Goal: Transaction & Acquisition: Purchase product/service

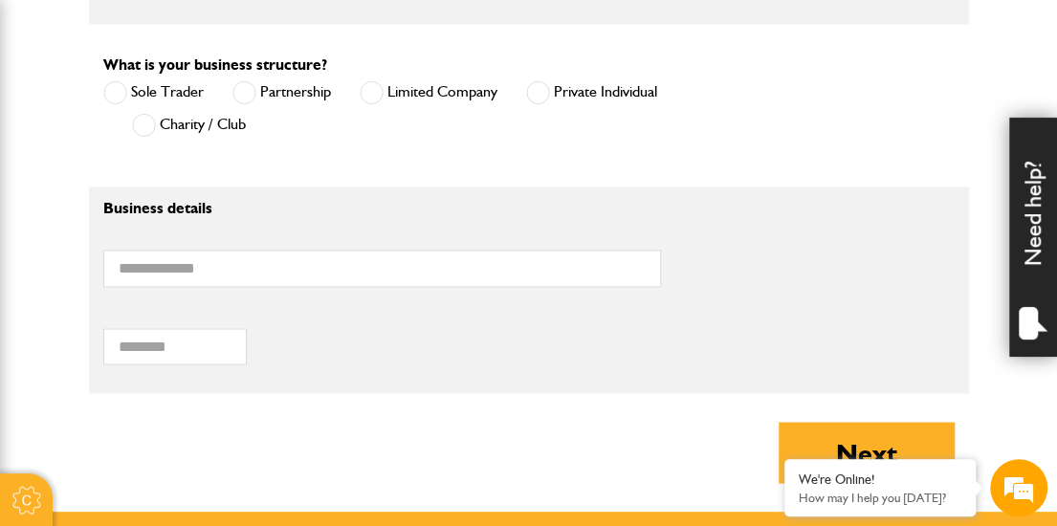
scroll to position [1348, 0]
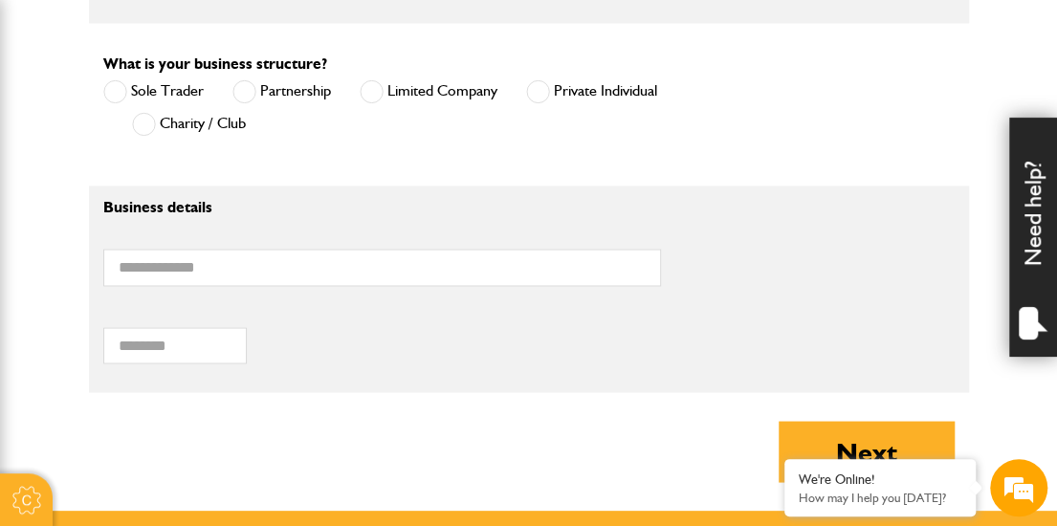
type input "**********"
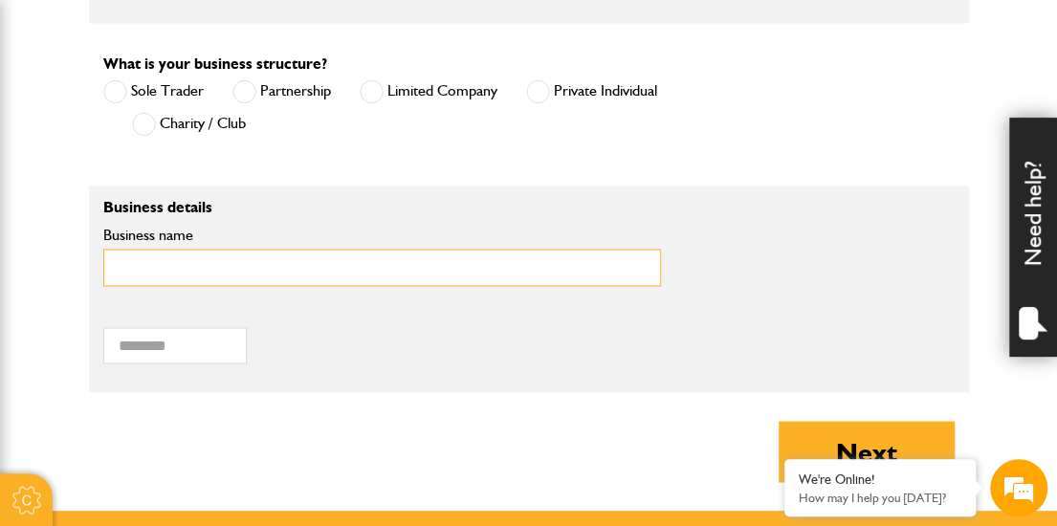
click at [331, 255] on input "Business name" at bounding box center [382, 267] width 558 height 37
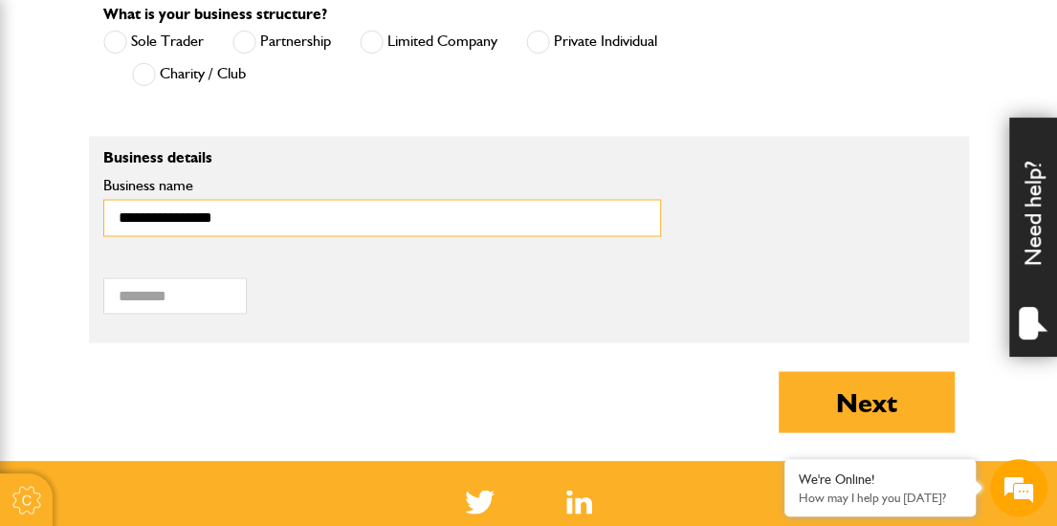
scroll to position [1413, 0]
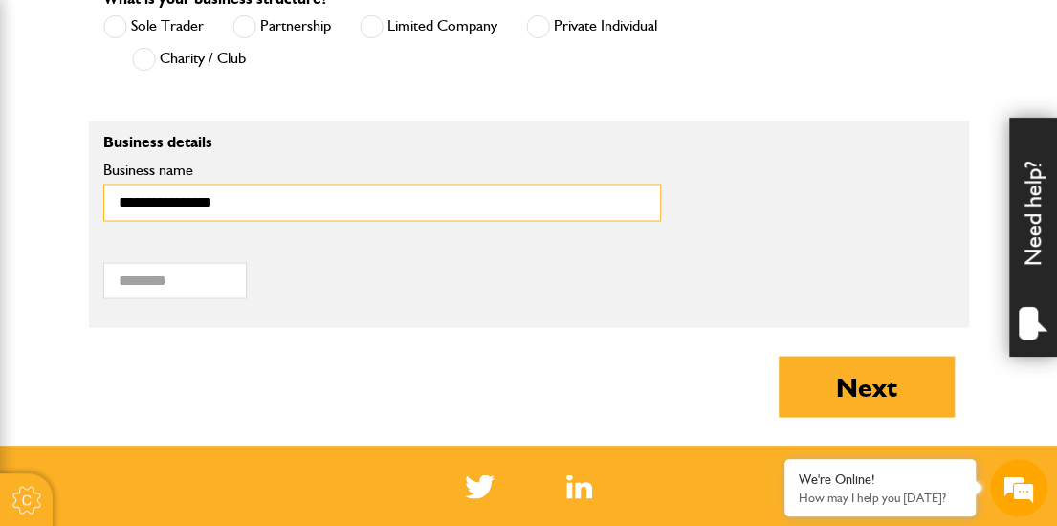
type input "**********"
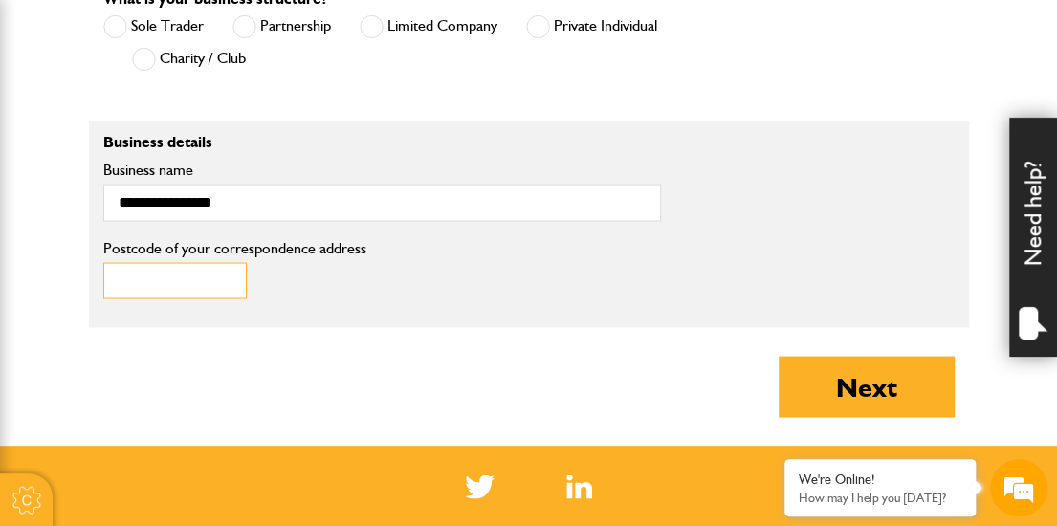
click at [207, 266] on input "Postcode of your correspondence address" at bounding box center [175, 280] width 144 height 37
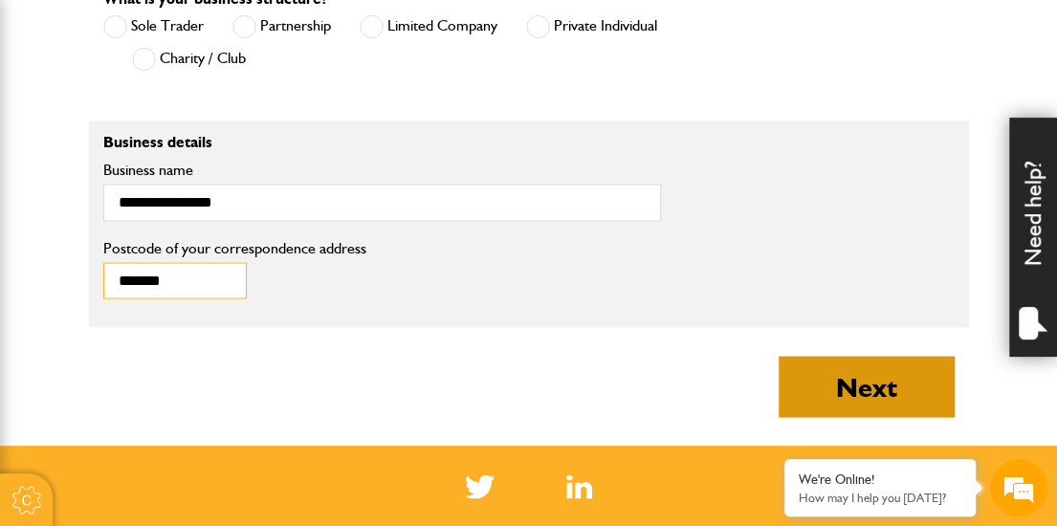
type input "*******"
click at [814, 364] on button "Next" at bounding box center [867, 386] width 176 height 61
type input "****"
type input "**********"
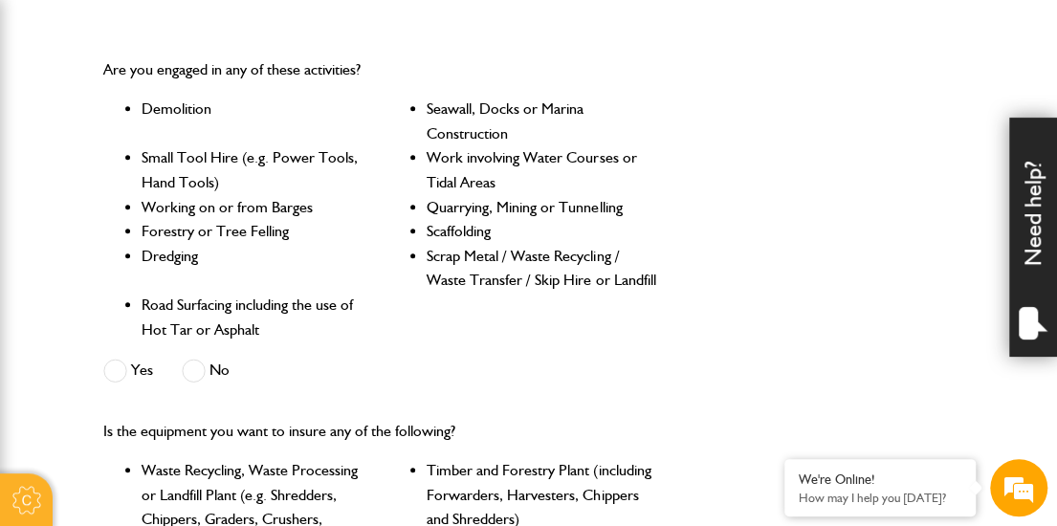
click at [189, 363] on span at bounding box center [194, 371] width 24 height 24
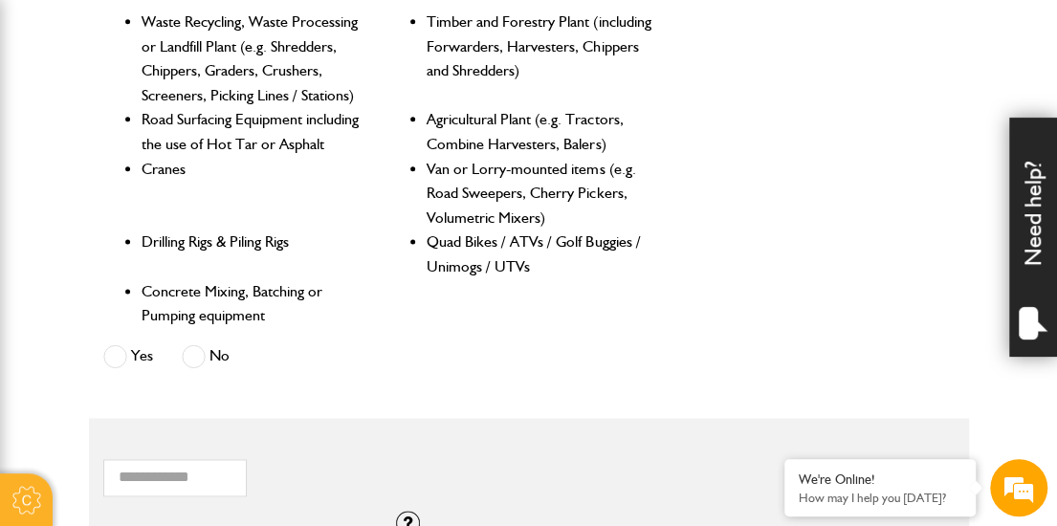
scroll to position [1000, 0]
click at [201, 358] on span at bounding box center [194, 356] width 24 height 24
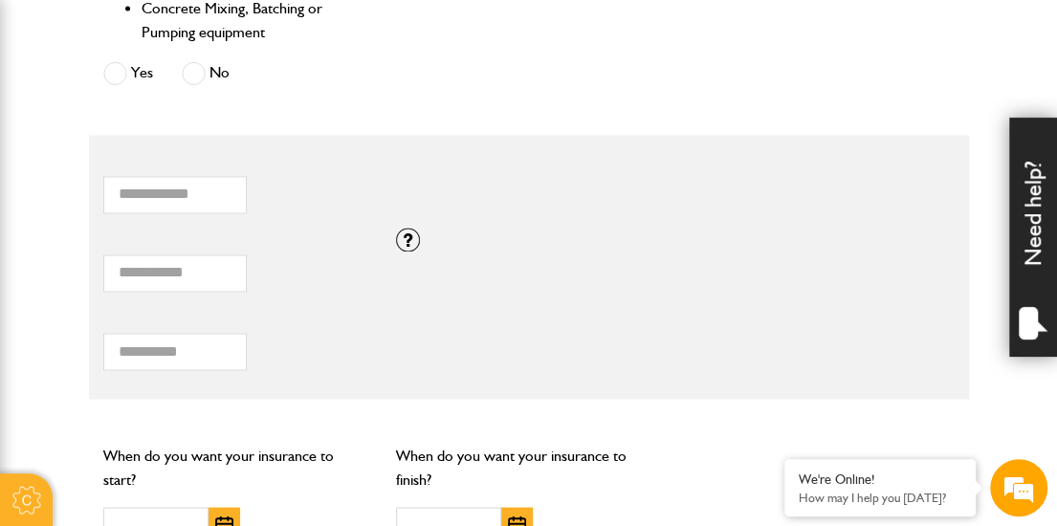
scroll to position [1298, 0]
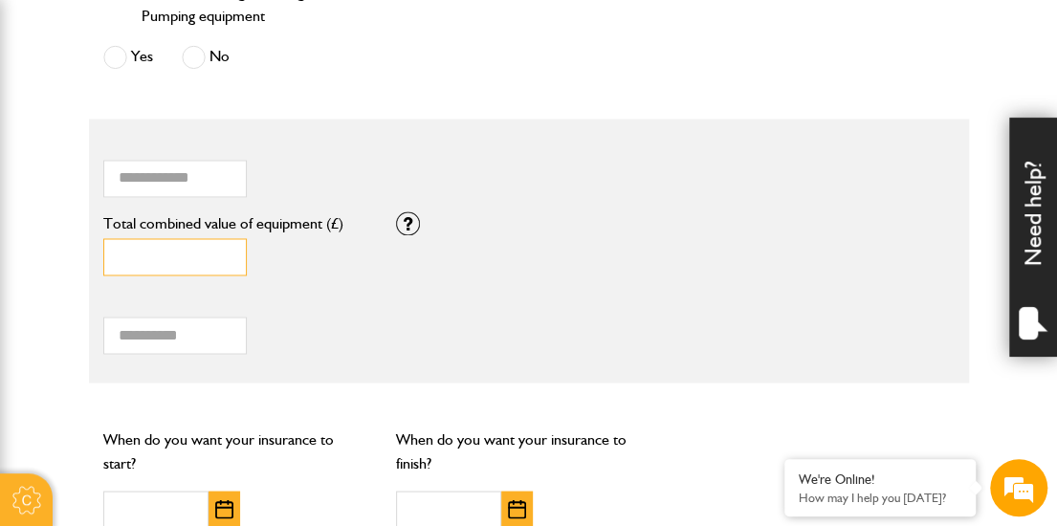
click at [162, 251] on input "*" at bounding box center [175, 256] width 144 height 37
type input "*"
click at [225, 250] on input "*****" at bounding box center [175, 256] width 144 height 37
click at [225, 259] on input "*****" at bounding box center [175, 256] width 144 height 37
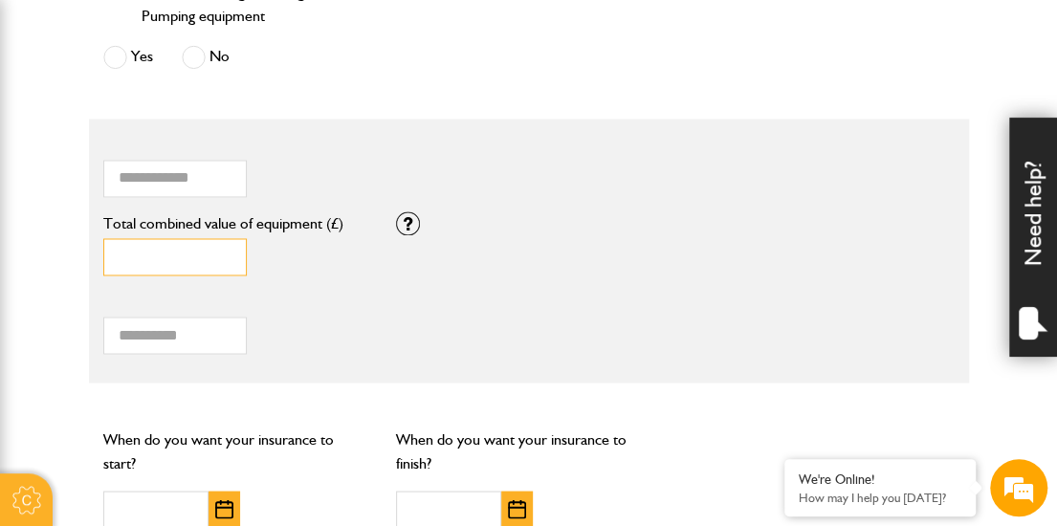
click at [225, 259] on input "*****" at bounding box center [175, 256] width 144 height 37
type input "*****"
click at [225, 259] on input "*****" at bounding box center [175, 256] width 144 height 37
click at [130, 257] on input "*****" at bounding box center [175, 256] width 144 height 37
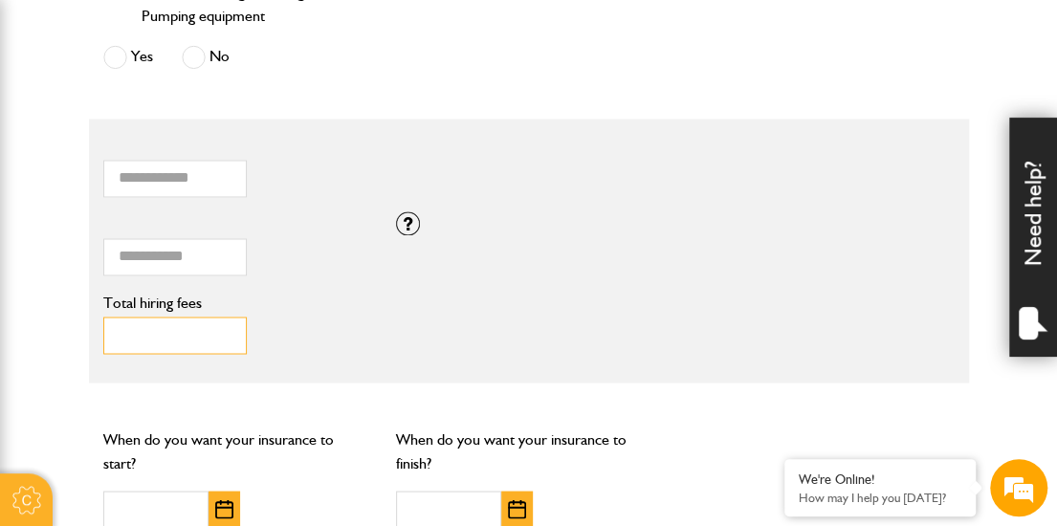
click at [144, 337] on input "Total hiring fees" at bounding box center [175, 335] width 144 height 37
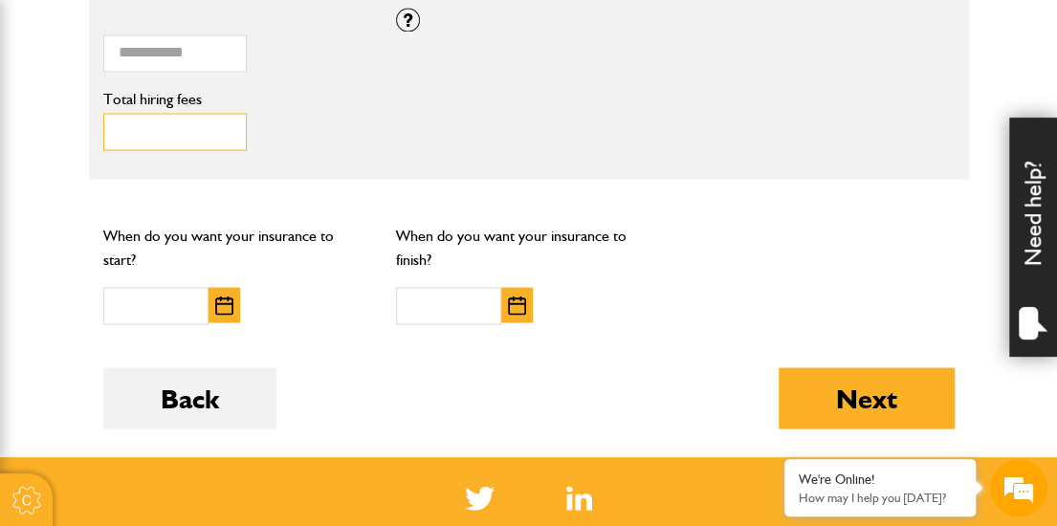
scroll to position [1499, 0]
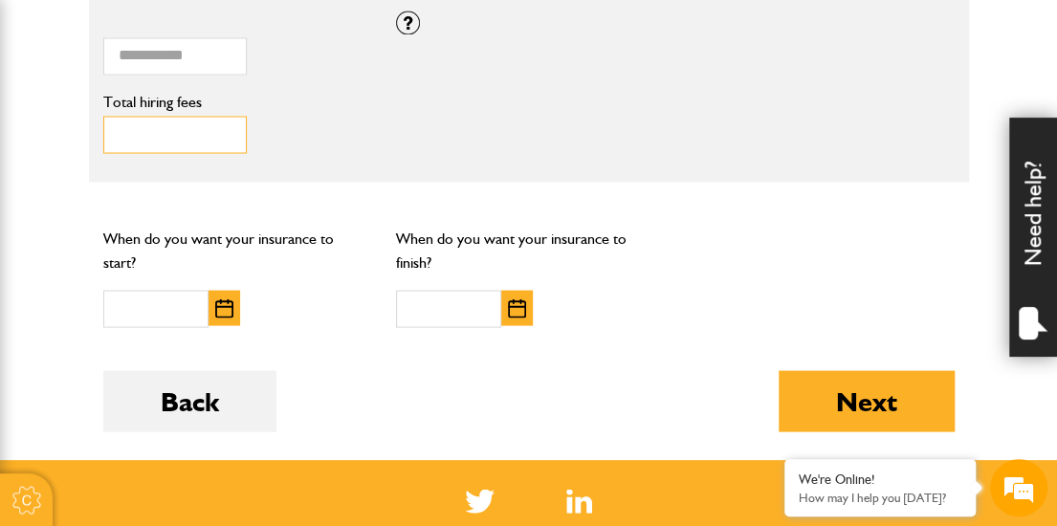
type input "***"
click at [222, 302] on img "button" at bounding box center [224, 308] width 18 height 19
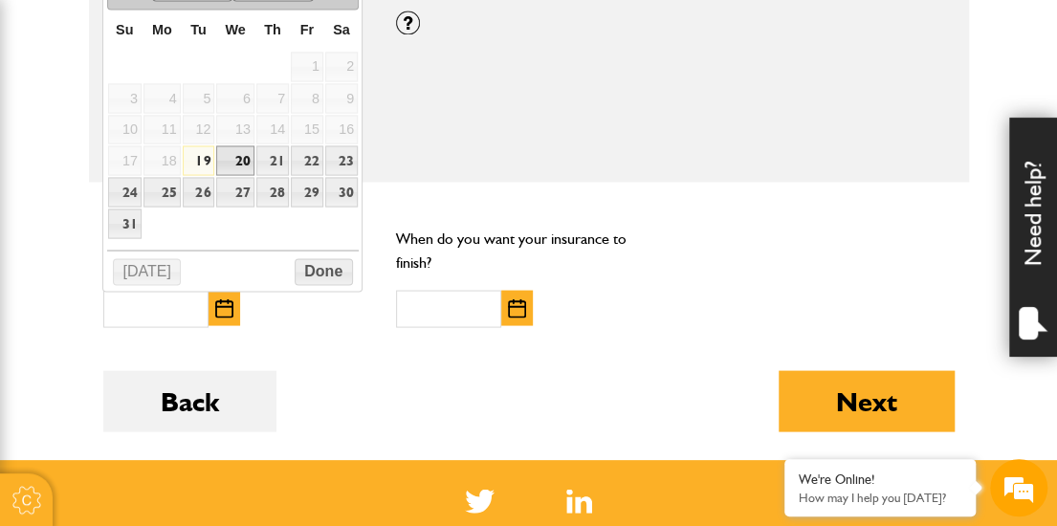
click at [234, 145] on link "20" at bounding box center [234, 160] width 37 height 30
type input "**********"
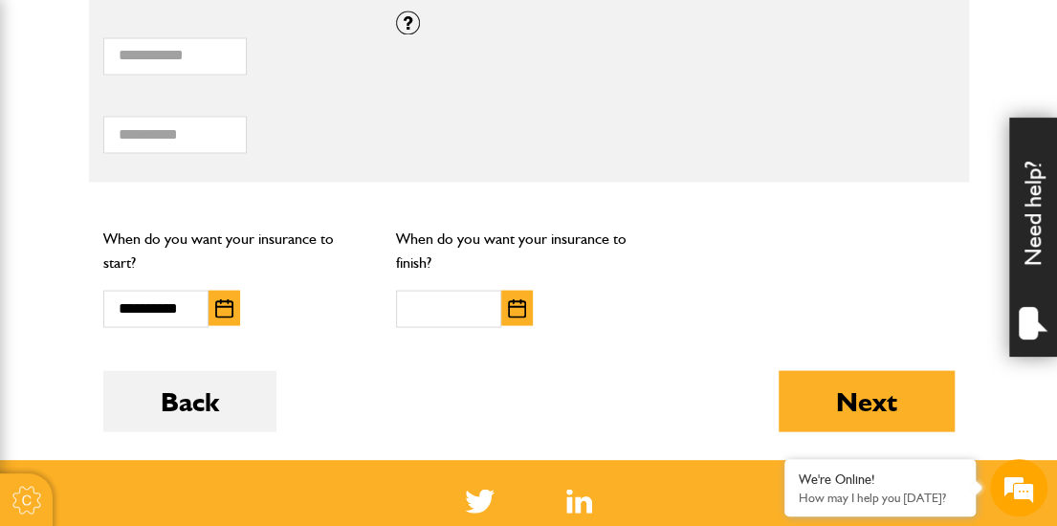
click at [517, 305] on img "button" at bounding box center [517, 308] width 18 height 19
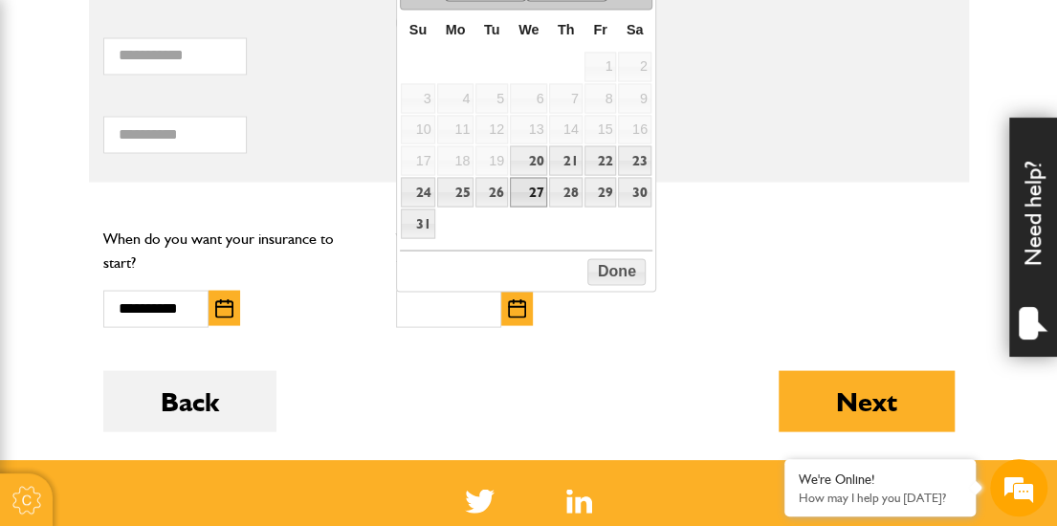
click at [533, 189] on link "27" at bounding box center [528, 192] width 37 height 30
type input "**********"
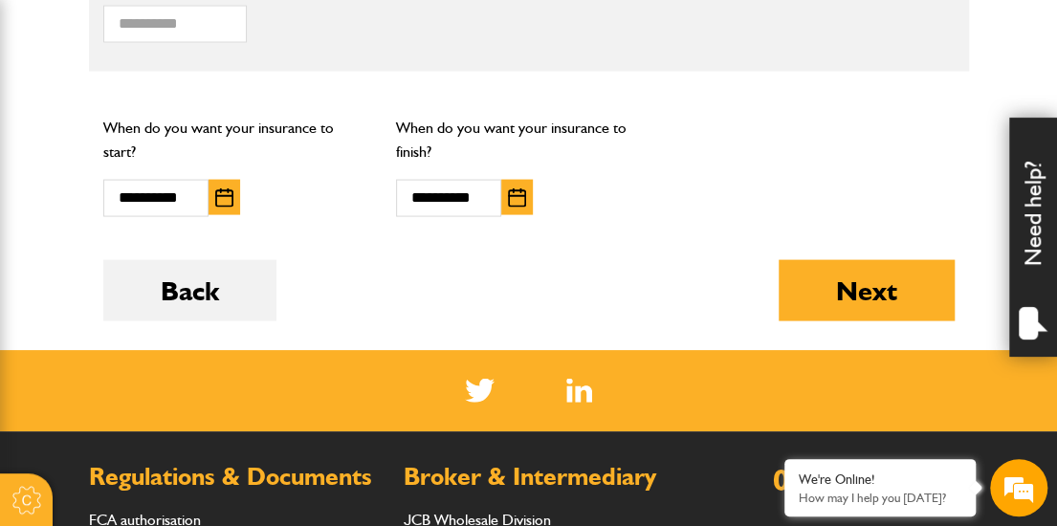
scroll to position [1610, 0]
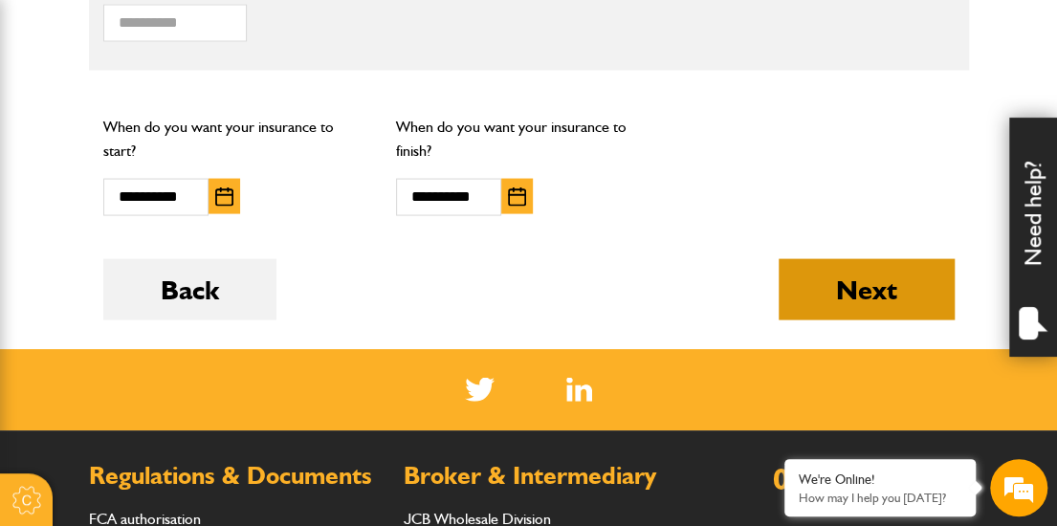
click at [877, 280] on button "Next" at bounding box center [867, 289] width 176 height 61
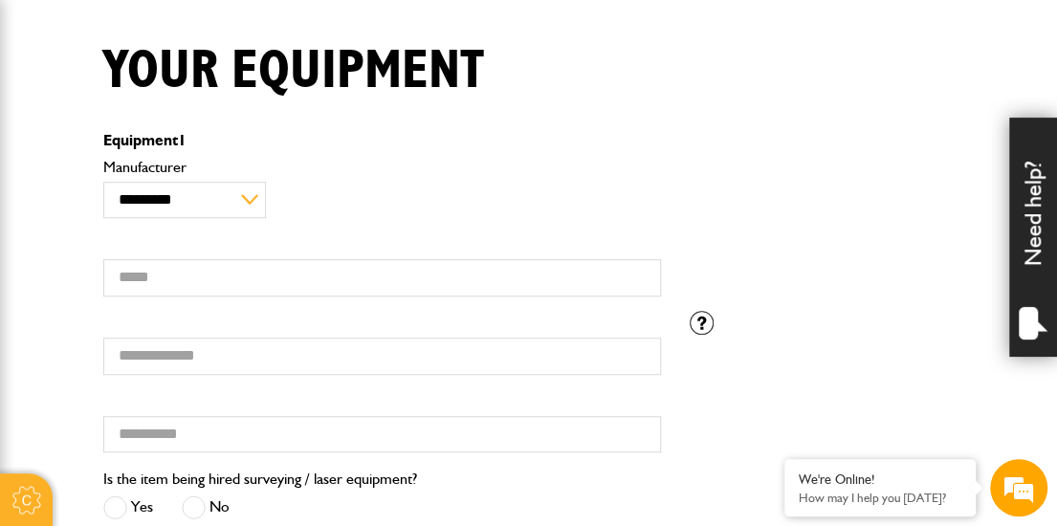
scroll to position [461, 0]
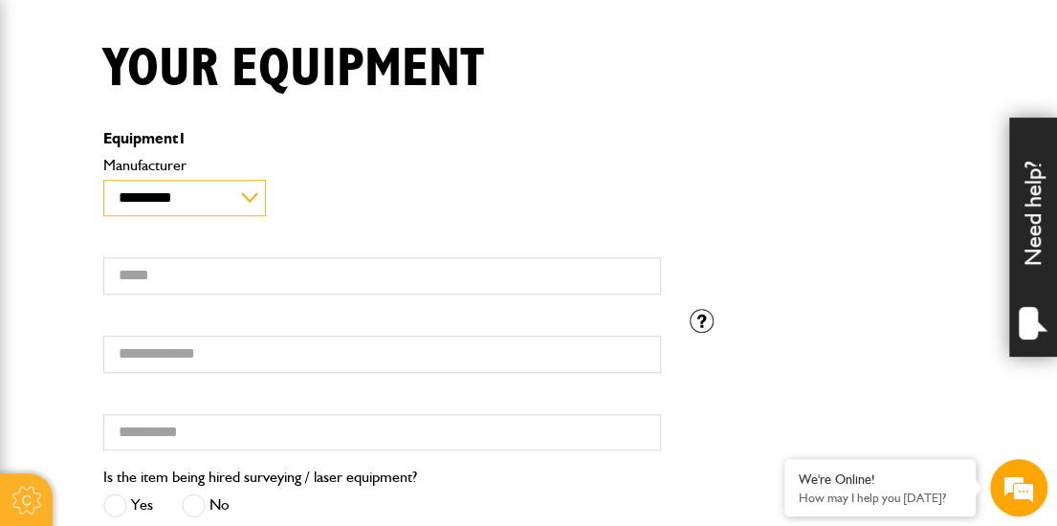
click at [245, 192] on select "**********" at bounding box center [184, 198] width 163 height 36
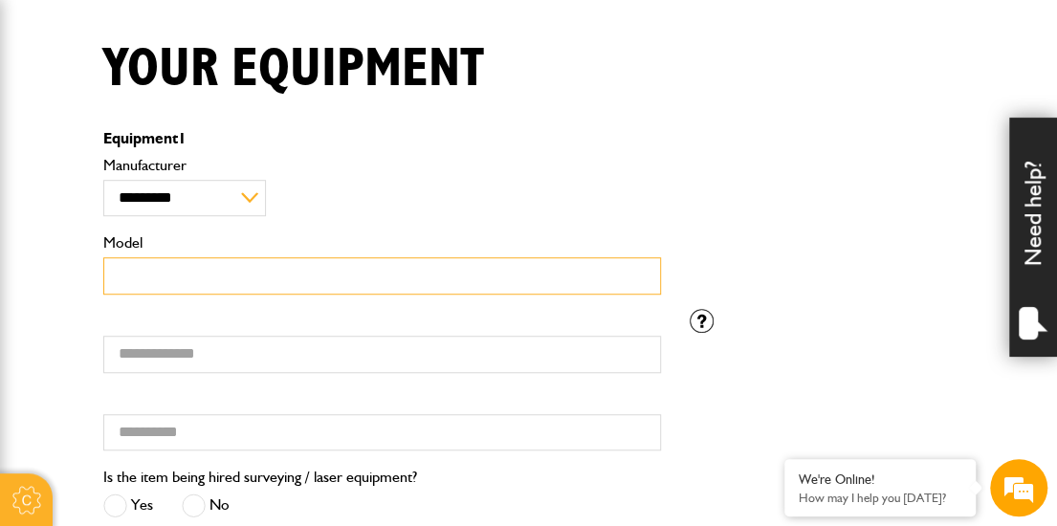
click at [149, 280] on input "Model" at bounding box center [382, 275] width 558 height 37
type input "**********"
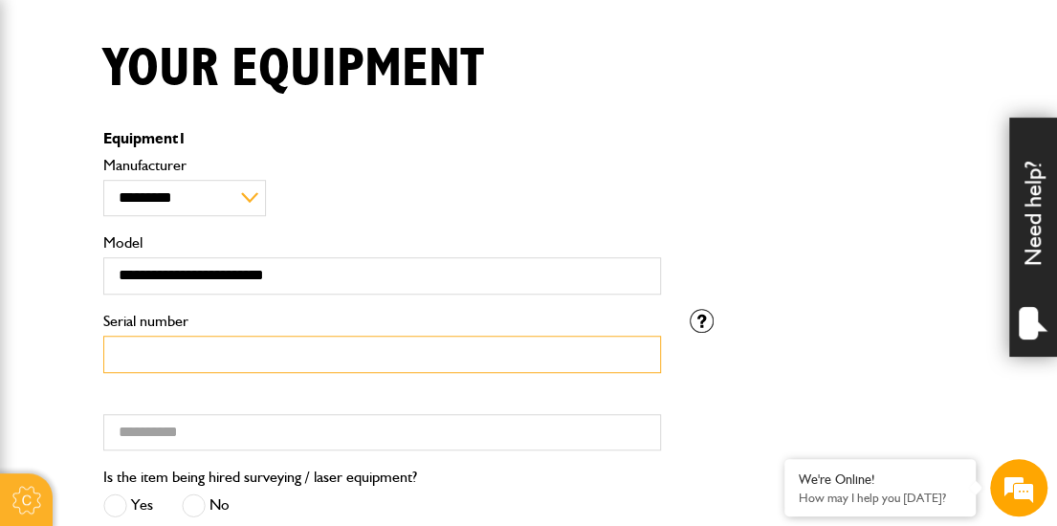
click at [155, 344] on input "Serial number" at bounding box center [382, 354] width 558 height 37
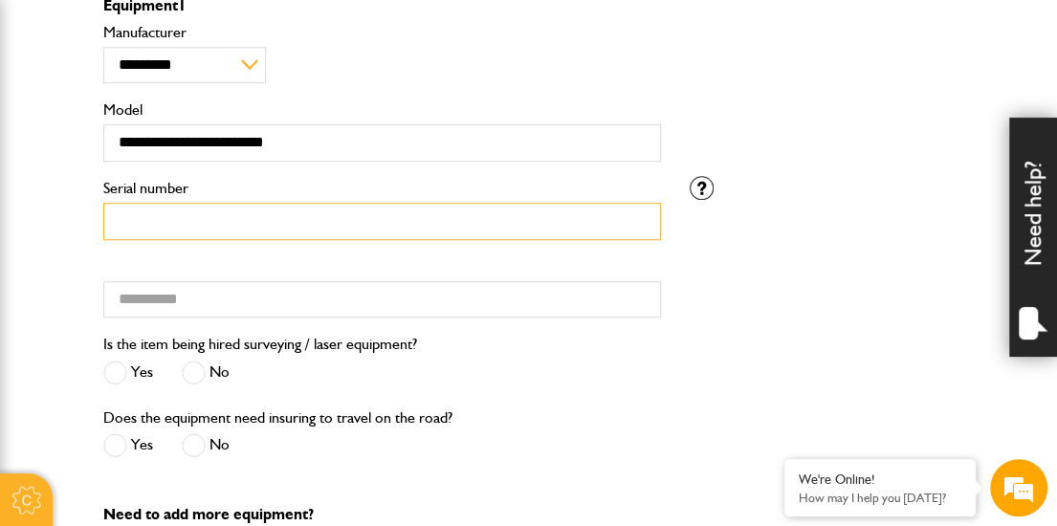
scroll to position [599, 0]
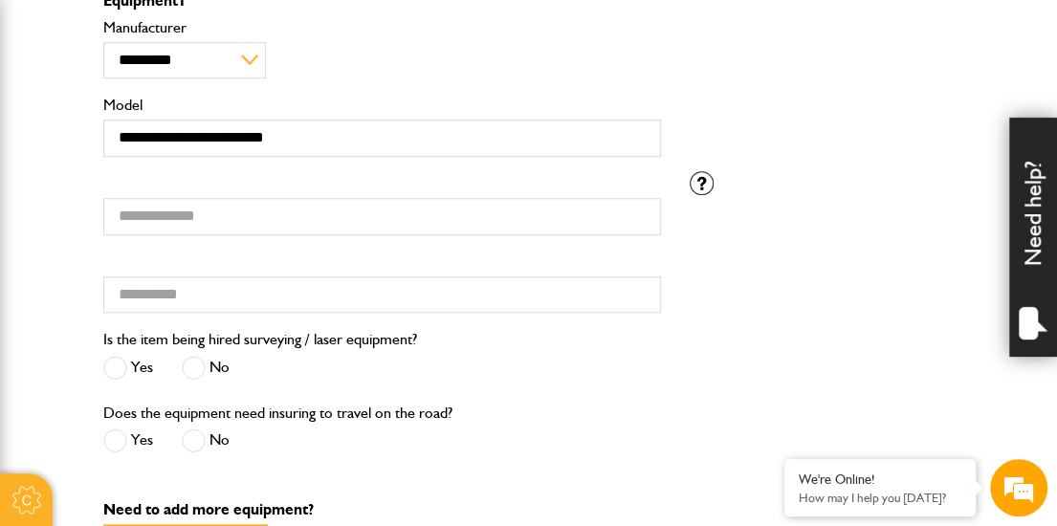
click at [197, 366] on span at bounding box center [194, 368] width 24 height 24
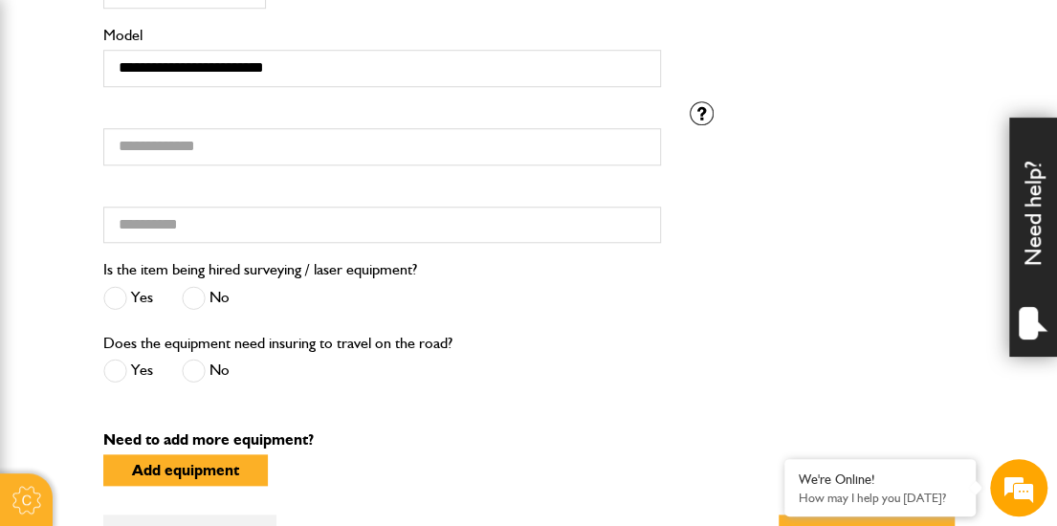
scroll to position [670, 0]
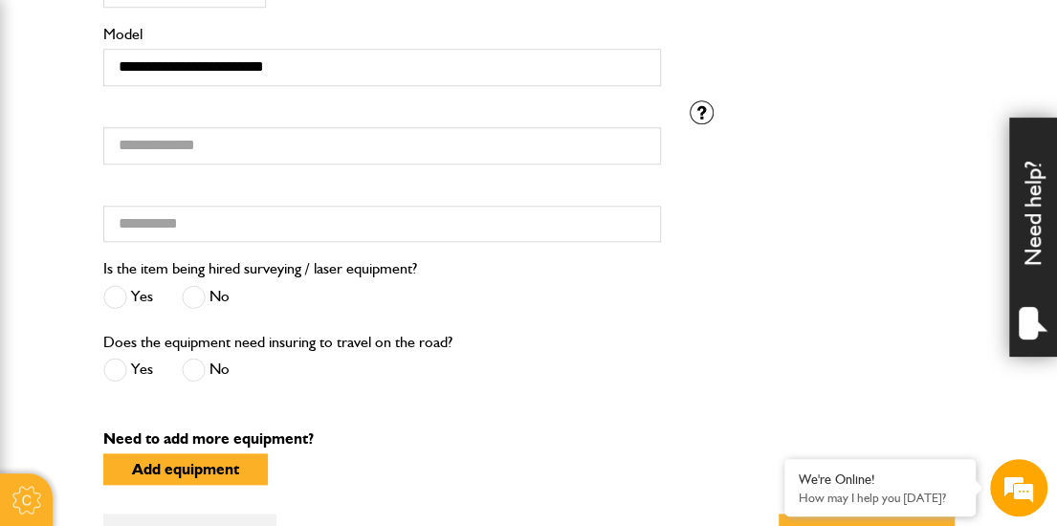
click at [110, 363] on span at bounding box center [115, 370] width 24 height 24
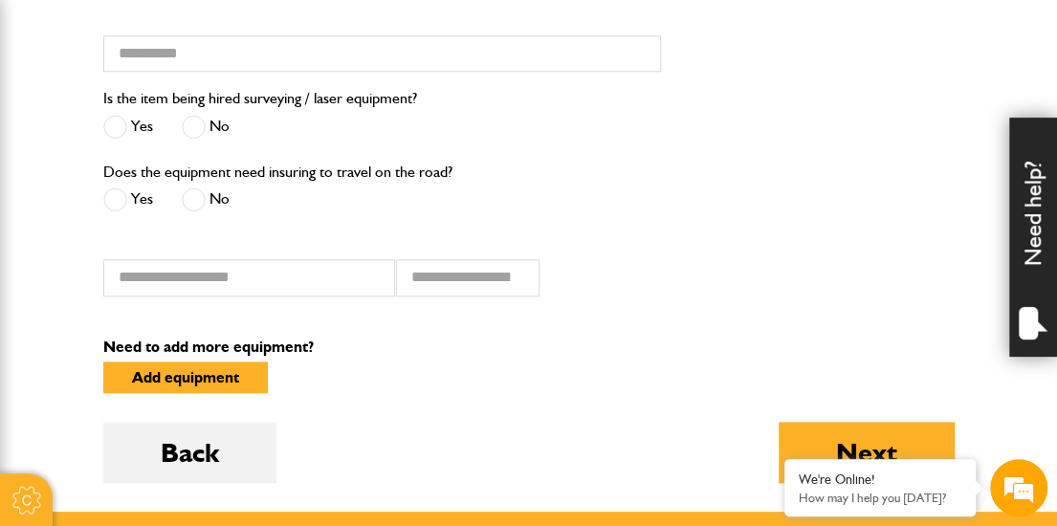
scroll to position [848, 0]
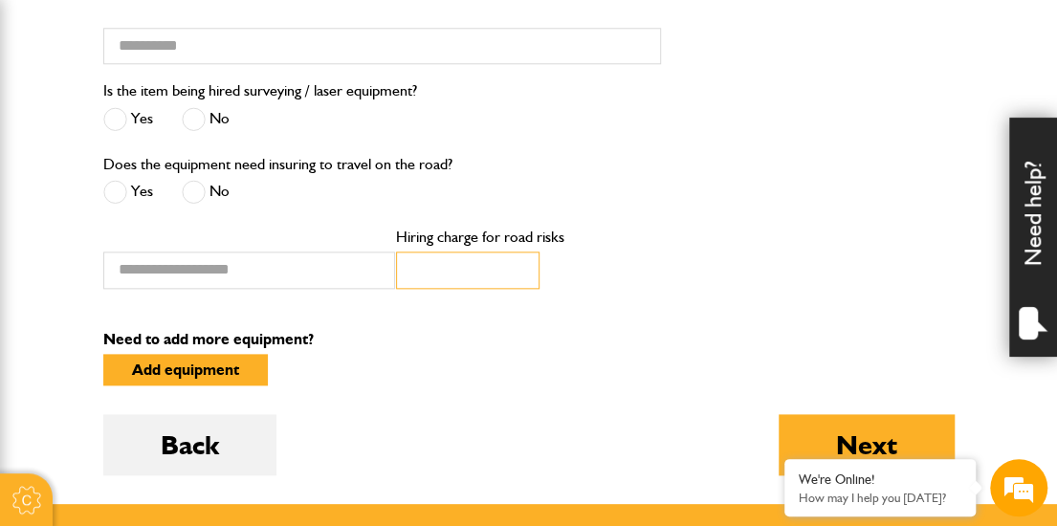
type input "*"
click at [518, 269] on input "*" at bounding box center [468, 270] width 144 height 37
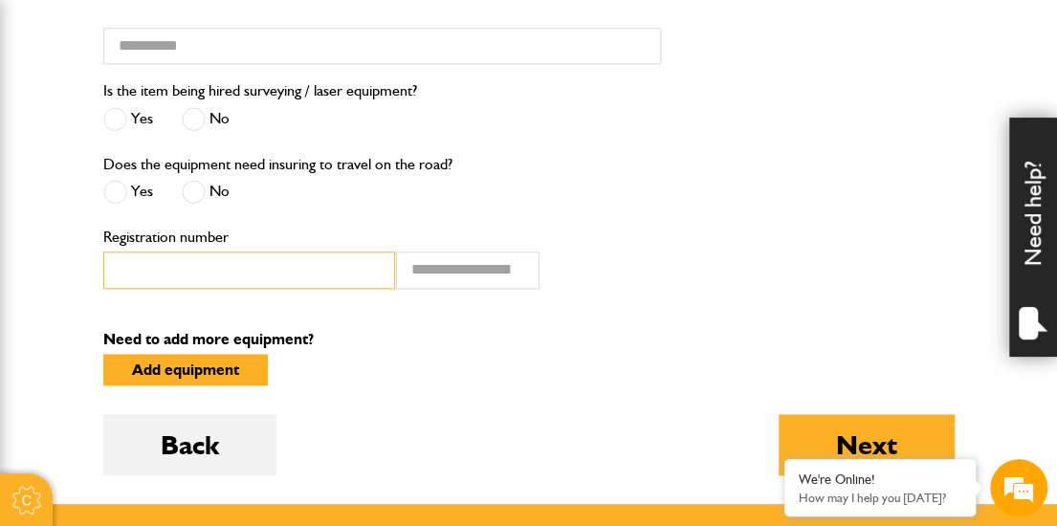
click at [278, 273] on input "Registration number" at bounding box center [249, 270] width 292 height 37
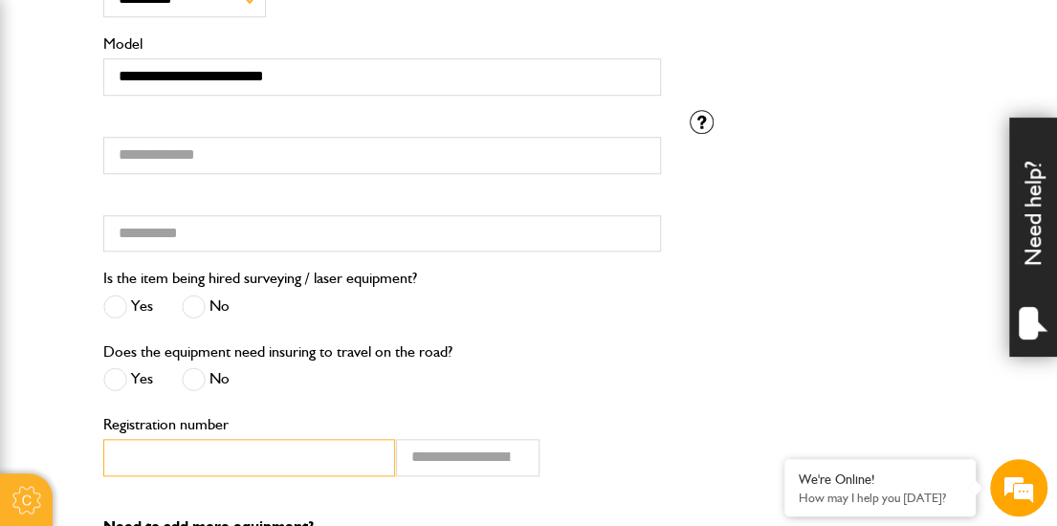
scroll to position [646, 0]
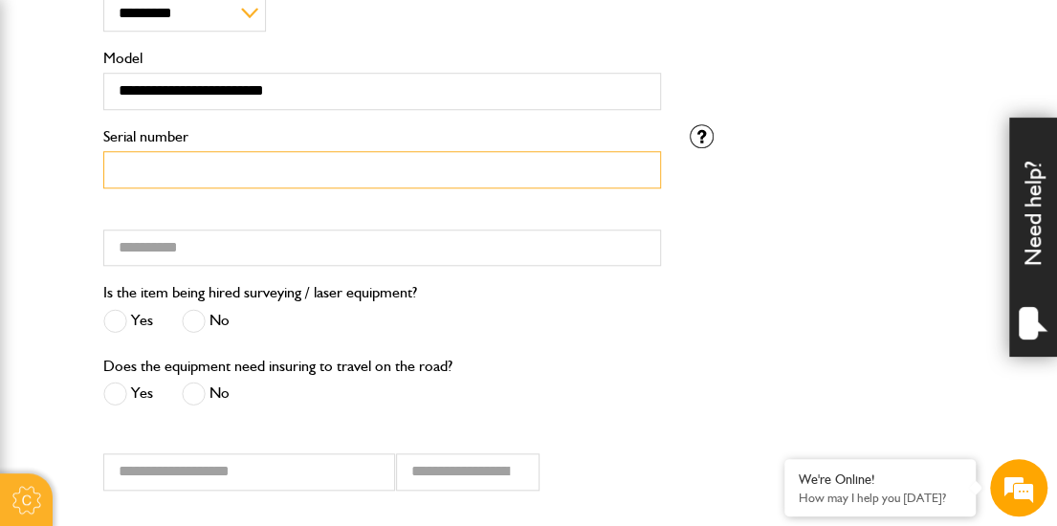
click at [316, 166] on input "Serial number" at bounding box center [382, 169] width 558 height 37
type input "**********"
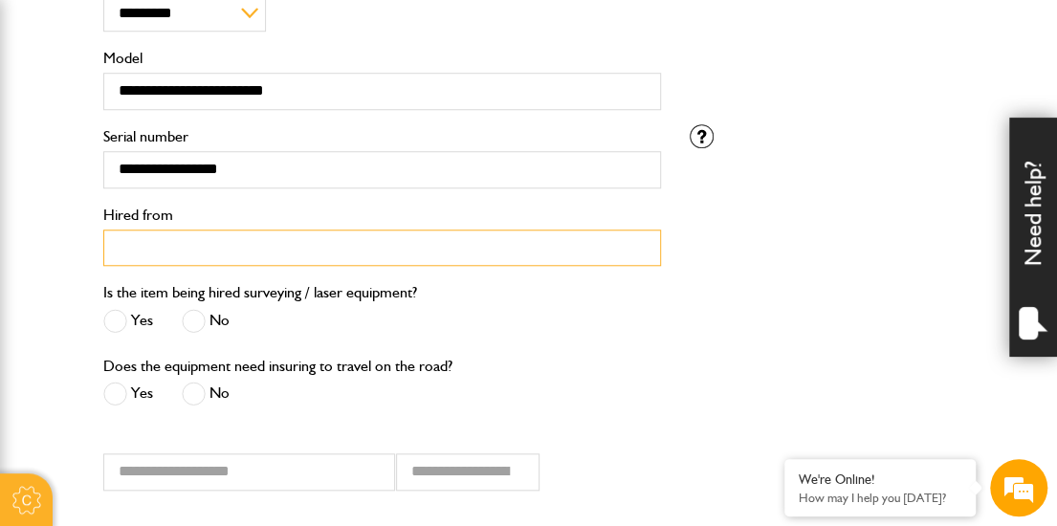
click at [246, 246] on input "Hired from" at bounding box center [382, 248] width 558 height 37
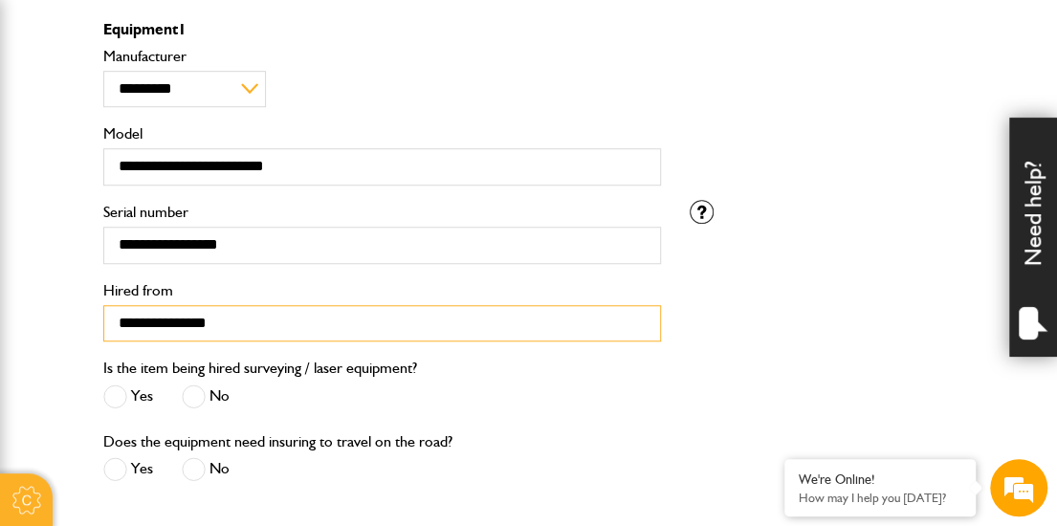
scroll to position [566, 0]
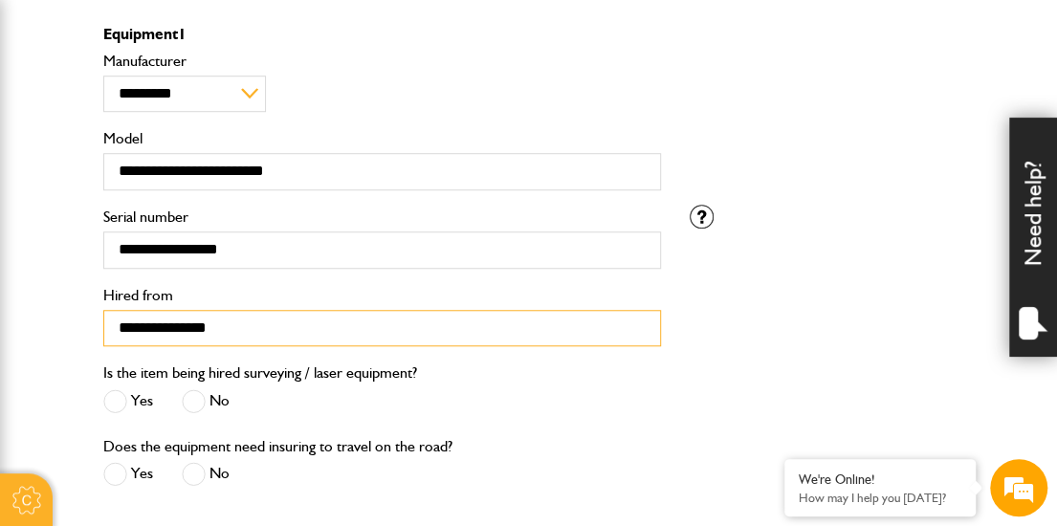
type input "**********"
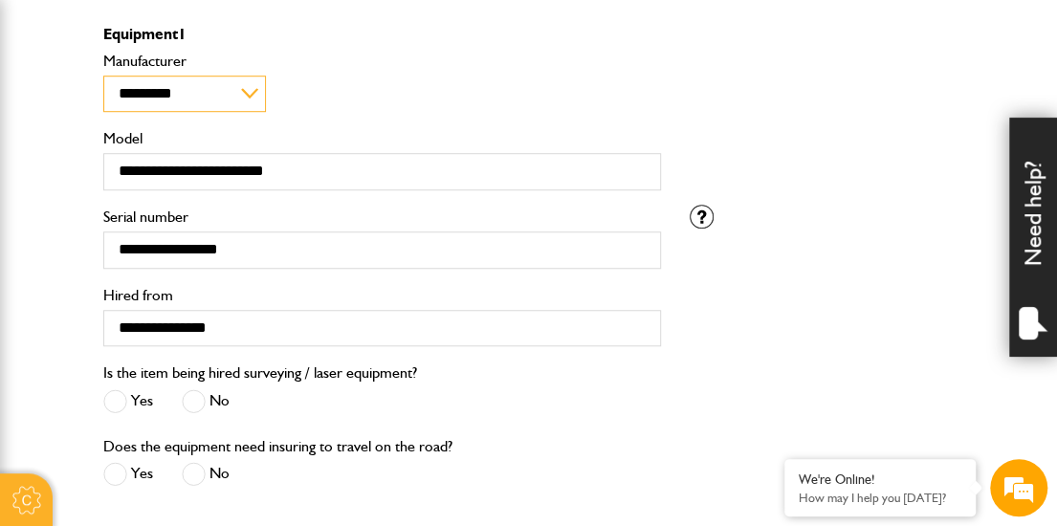
click at [250, 89] on select "**********" at bounding box center [184, 94] width 163 height 36
select select "**"
click at [103, 76] on select "**********" at bounding box center [184, 94] width 163 height 36
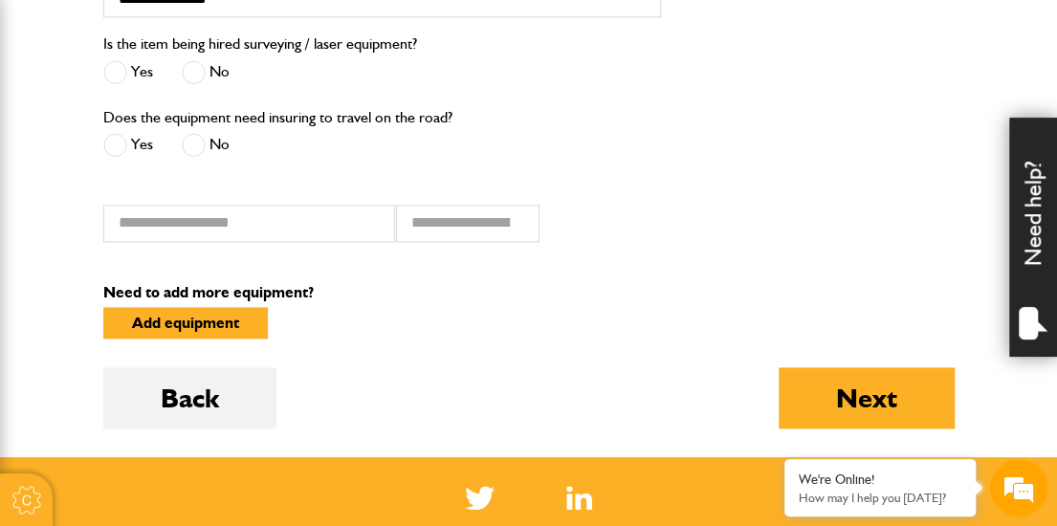
scroll to position [902, 0]
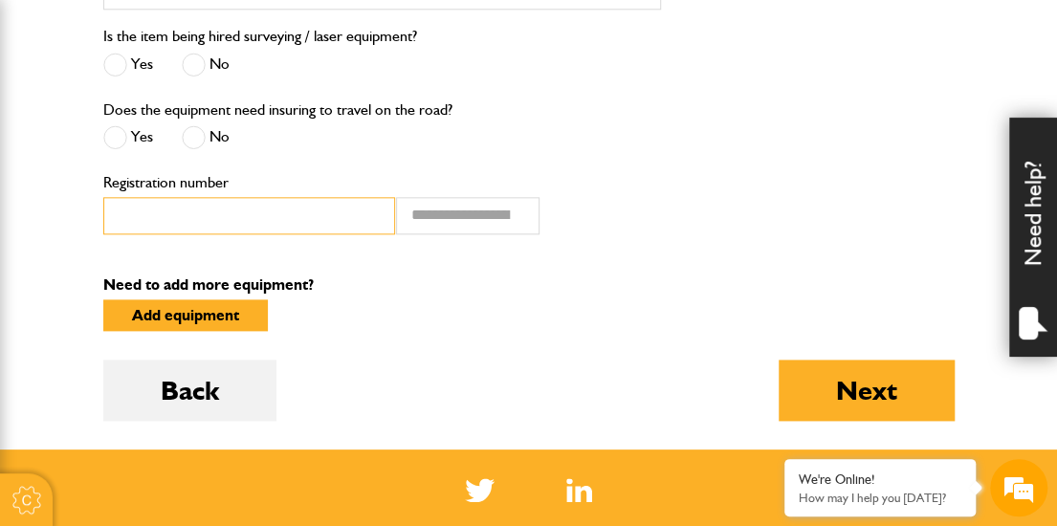
click at [155, 210] on input "Registration number" at bounding box center [249, 215] width 292 height 37
type input "*******"
click at [485, 260] on form "**********" at bounding box center [529, 70] width 852 height 760
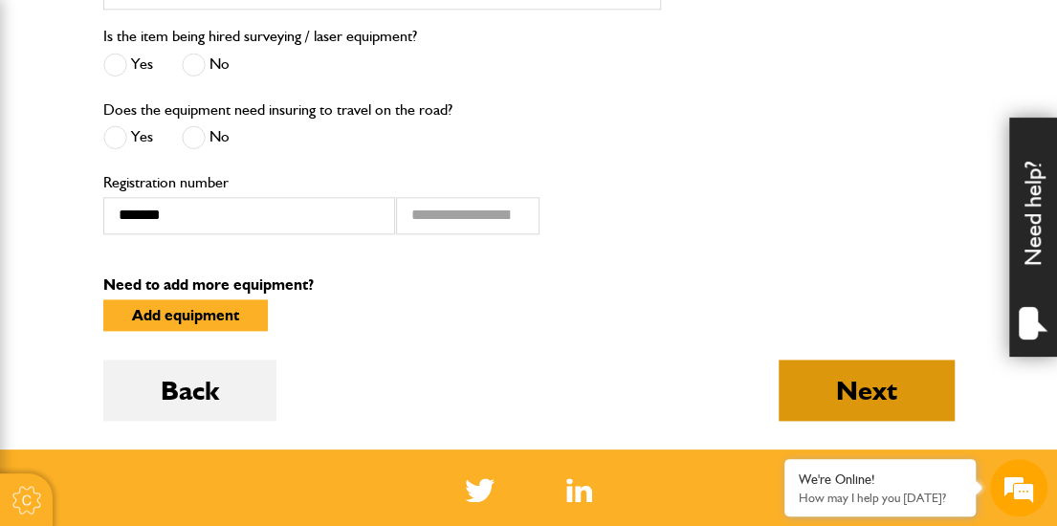
click at [849, 370] on button "Next" at bounding box center [867, 390] width 176 height 61
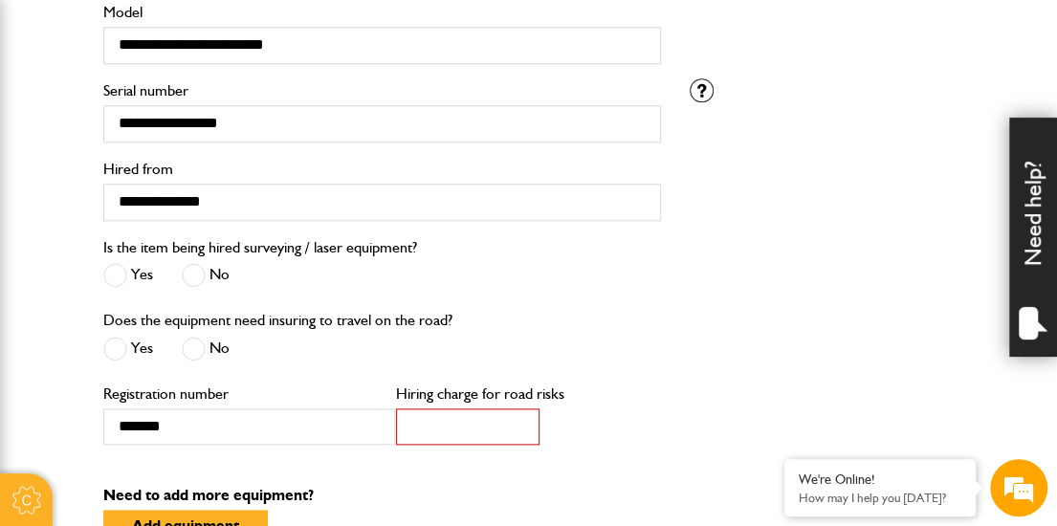
click at [425, 432] on input "*" at bounding box center [468, 427] width 144 height 37
type input "*"
click at [517, 416] on input "*" at bounding box center [468, 427] width 144 height 37
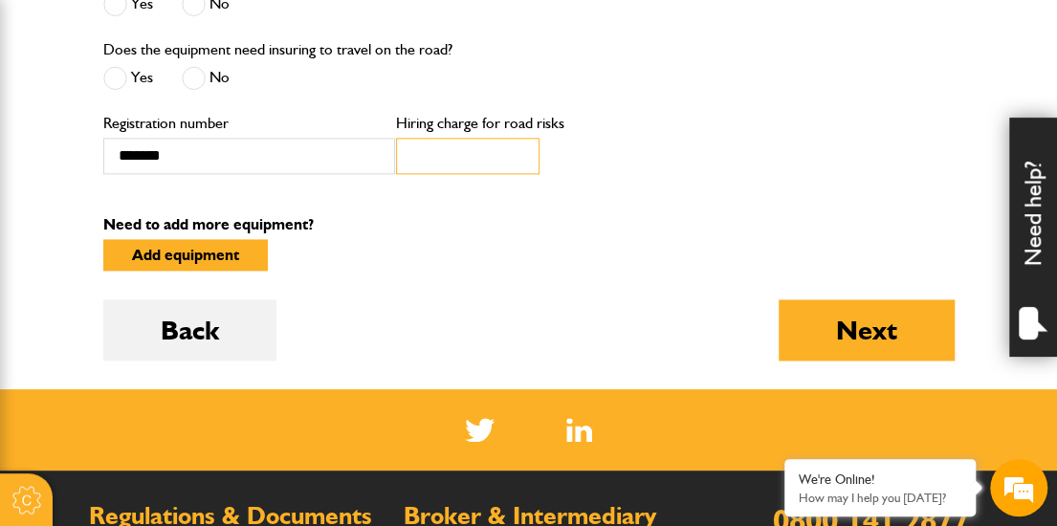
scroll to position [1060, 0]
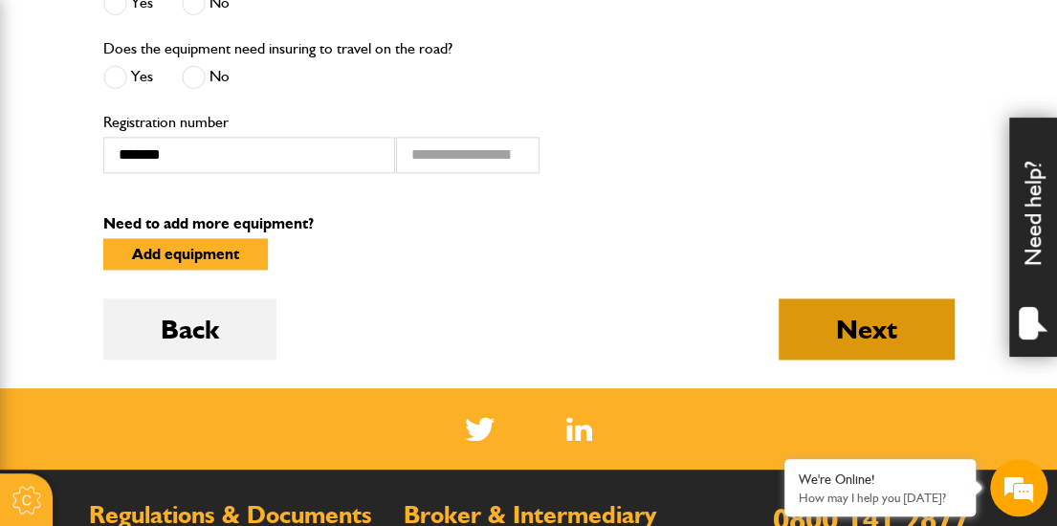
click at [852, 324] on button "Next" at bounding box center [867, 329] width 176 height 61
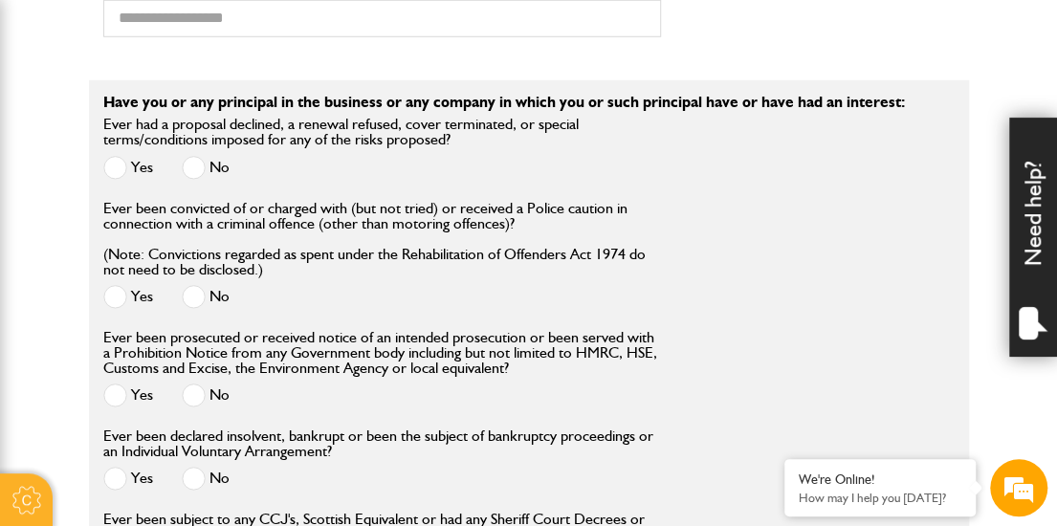
scroll to position [2480, 0]
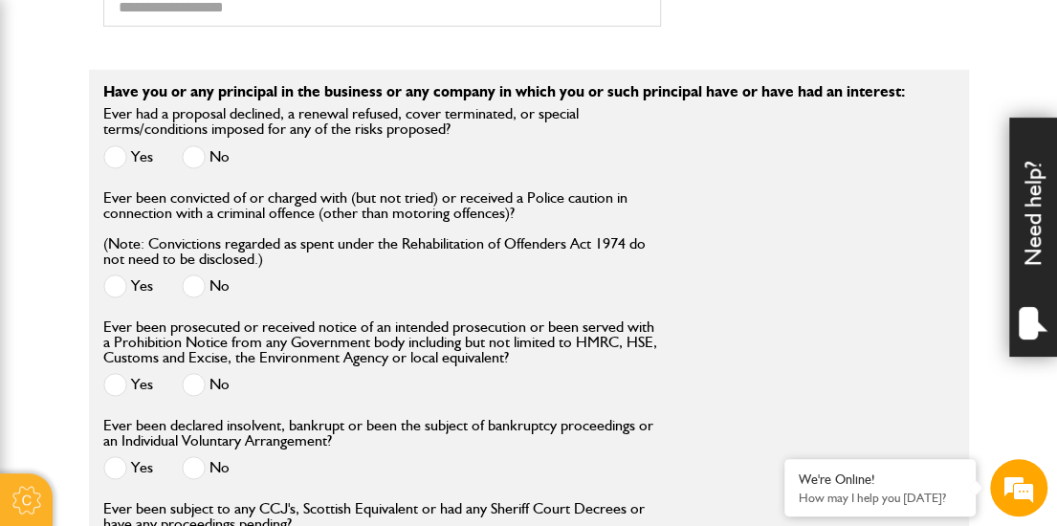
click at [192, 166] on span at bounding box center [194, 157] width 24 height 24
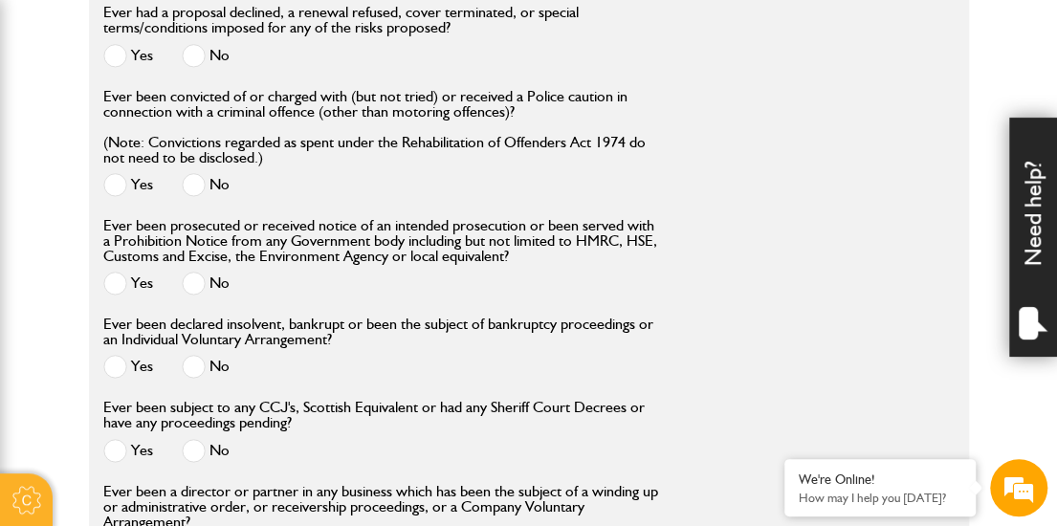
scroll to position [2583, 0]
click at [195, 193] on span at bounding box center [194, 184] width 24 height 24
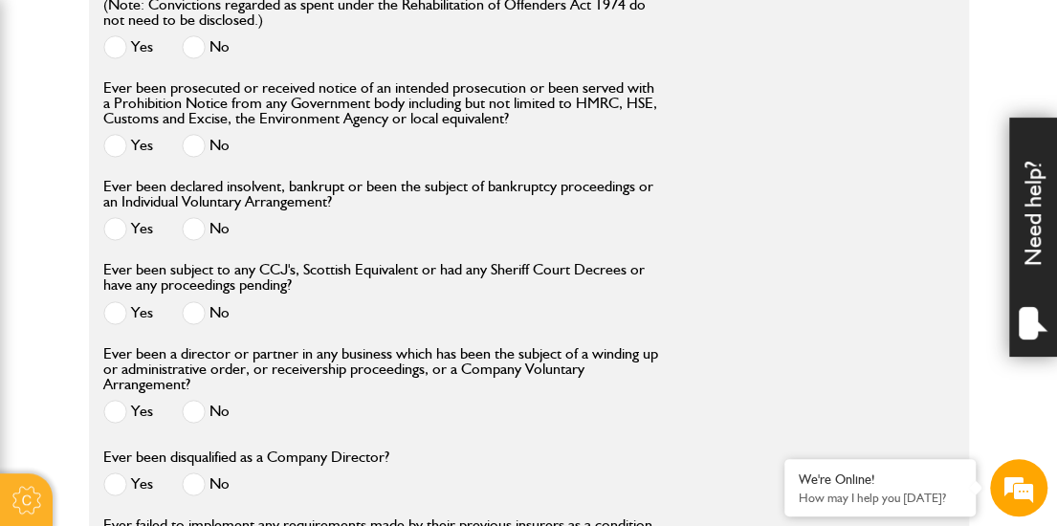
scroll to position [2720, 0]
click at [194, 155] on span at bounding box center [194, 145] width 24 height 24
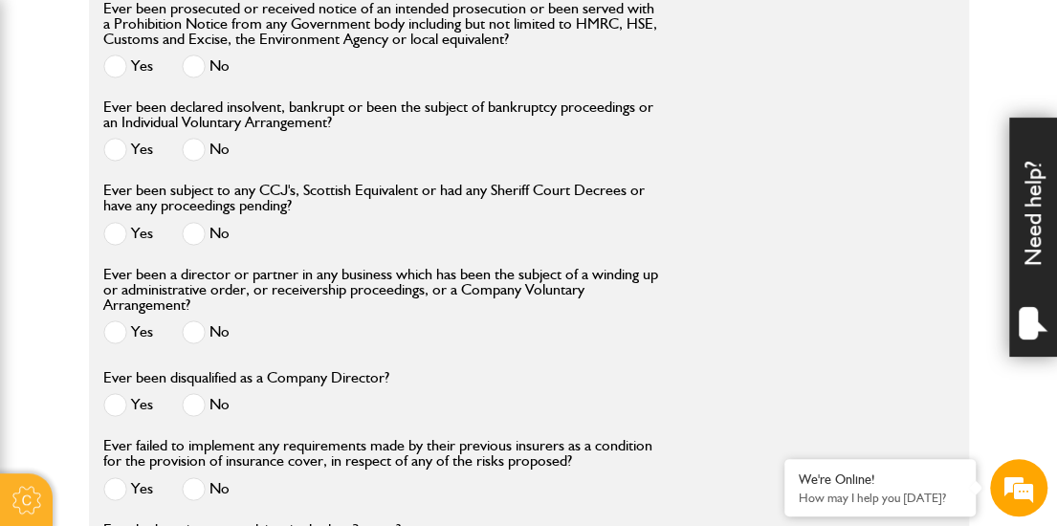
scroll to position [2809, 0]
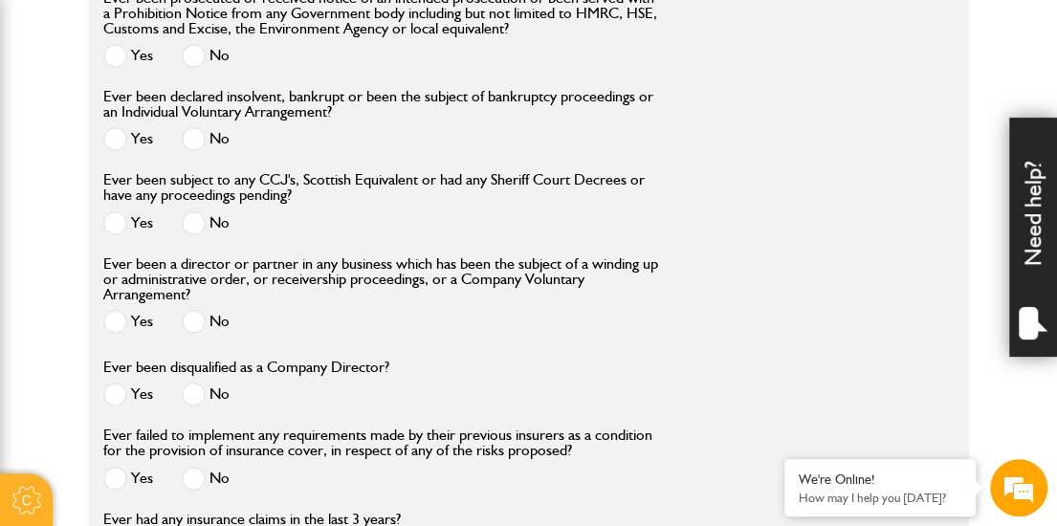
click at [196, 148] on span at bounding box center [194, 139] width 24 height 24
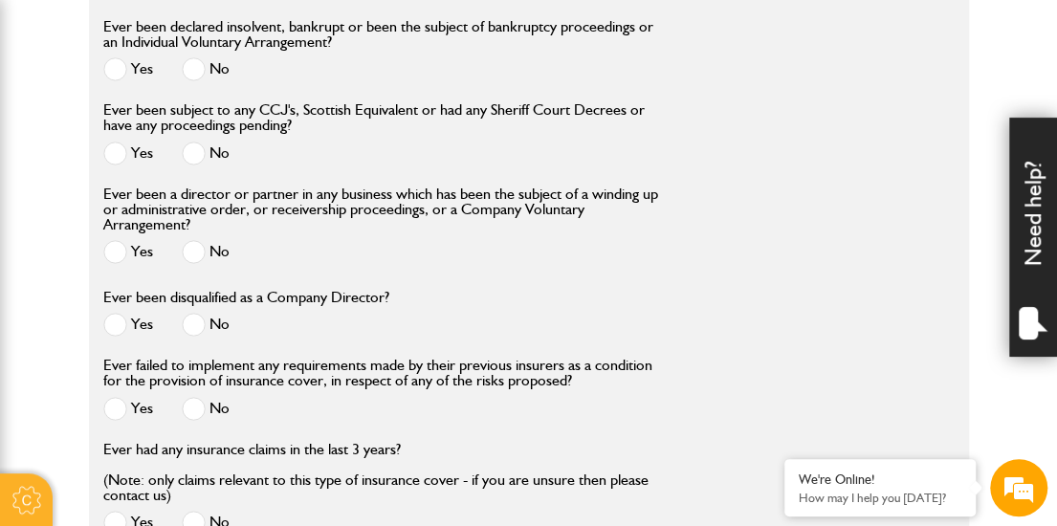
scroll to position [2881, 0]
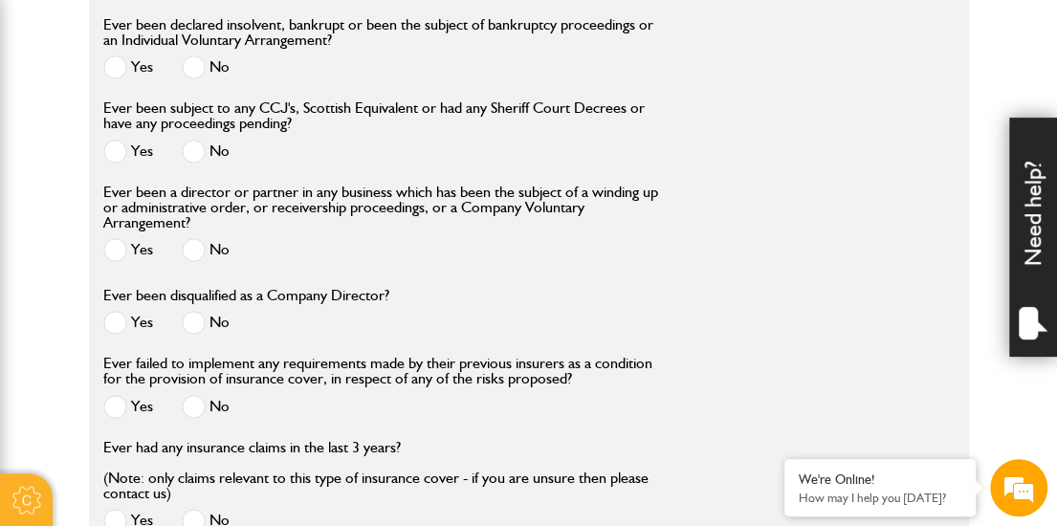
click at [201, 158] on span at bounding box center [194, 152] width 24 height 24
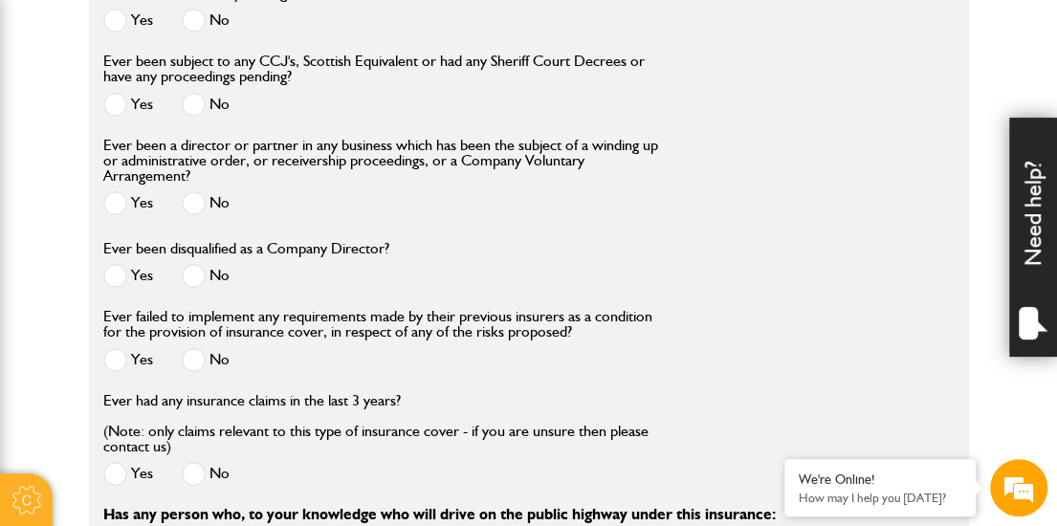
scroll to position [2933, 0]
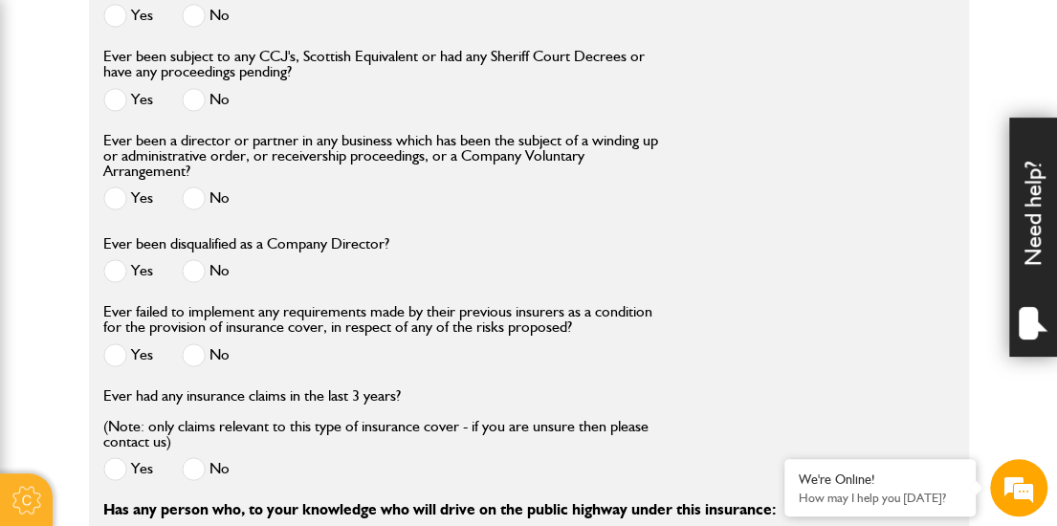
click at [195, 205] on span at bounding box center [194, 199] width 24 height 24
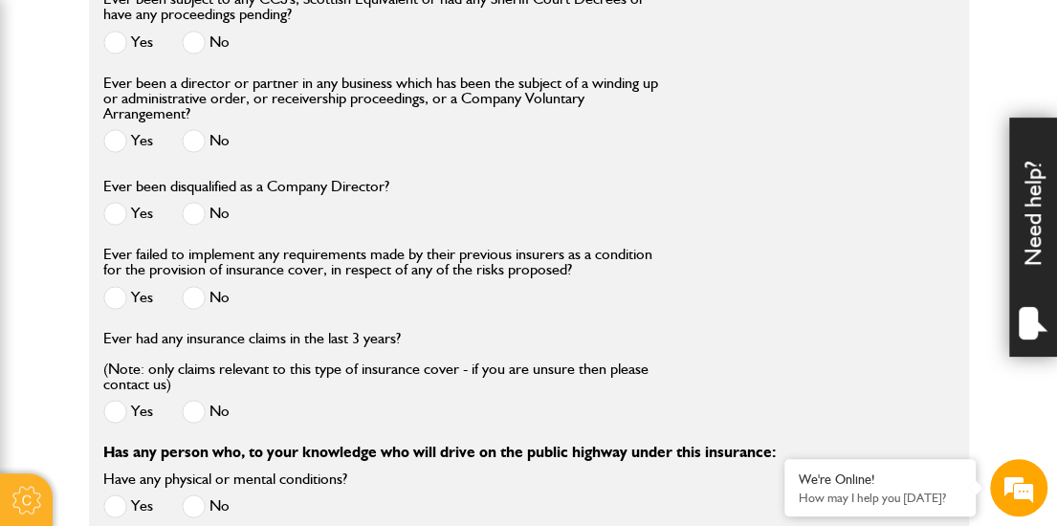
scroll to position [2996, 0]
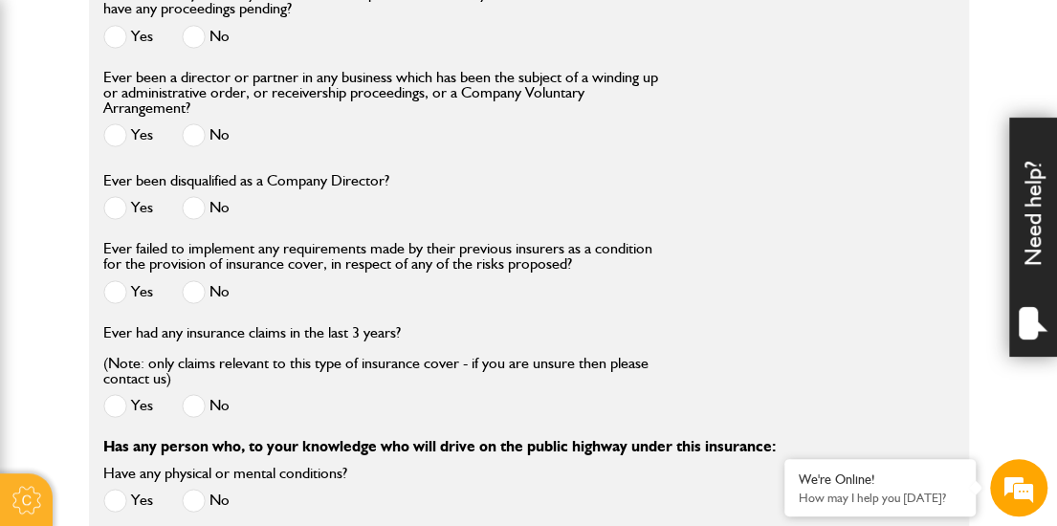
click at [197, 216] on span at bounding box center [194, 208] width 24 height 24
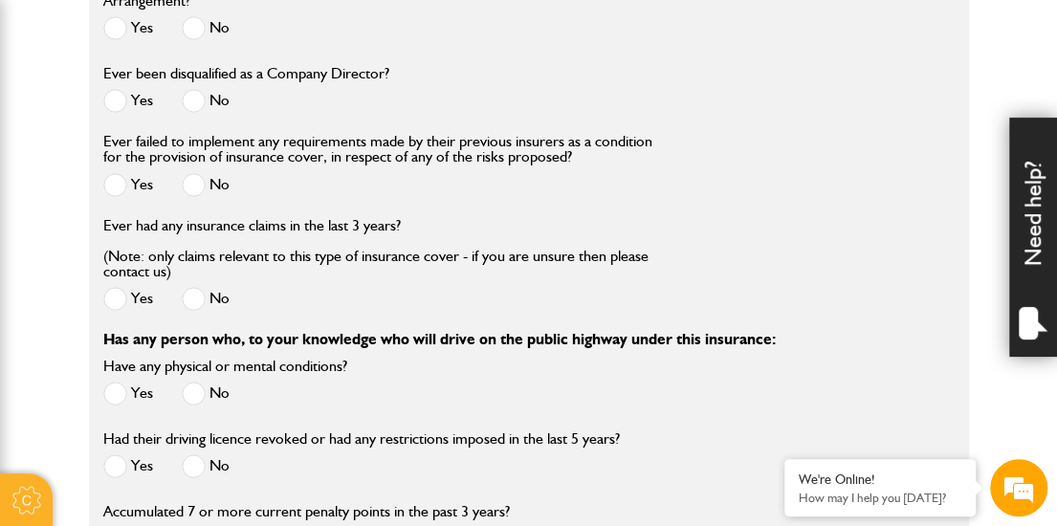
scroll to position [3105, 0]
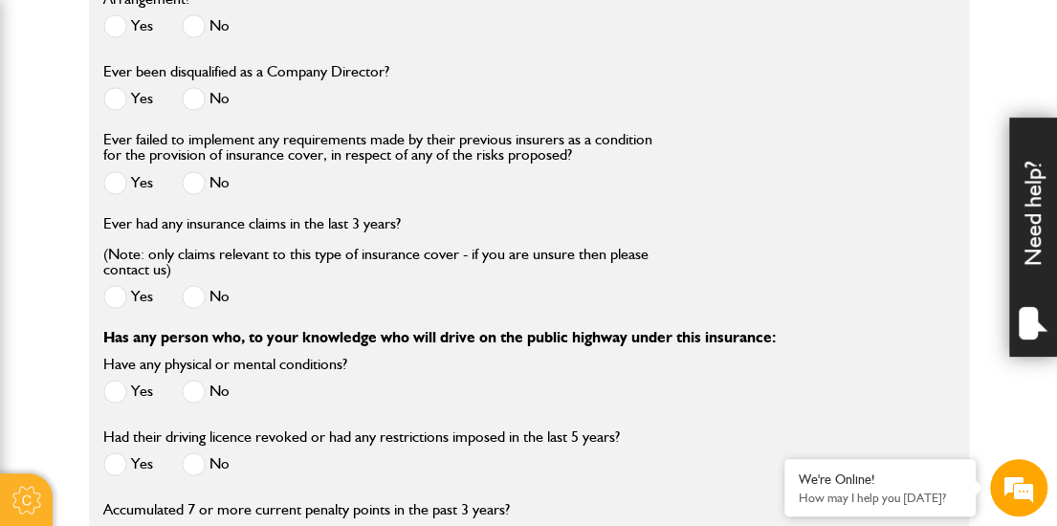
click at [196, 194] on span at bounding box center [194, 183] width 24 height 24
click at [192, 309] on span at bounding box center [194, 297] width 24 height 24
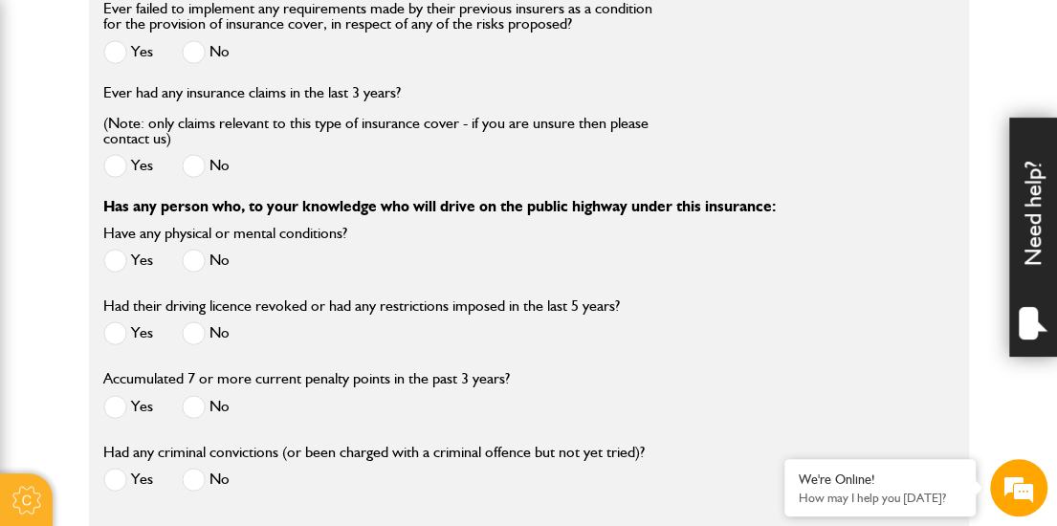
scroll to position [3237, 0]
click at [198, 272] on span at bounding box center [194, 260] width 24 height 24
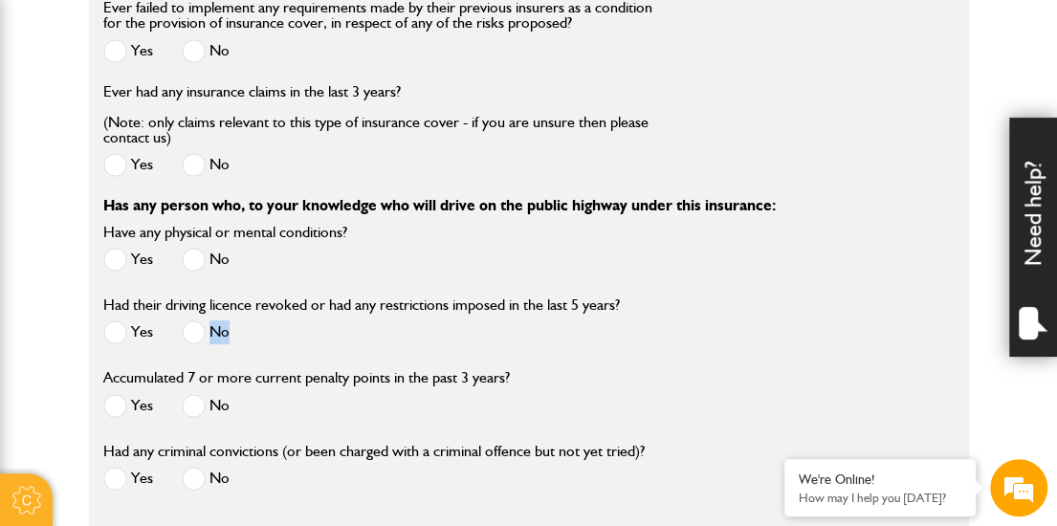
drag, startPoint x: 264, startPoint y: 355, endPoint x: 189, endPoint y: 347, distance: 75.0
click at [189, 347] on div "Yes No" at bounding box center [361, 336] width 517 height 32
click at [189, 344] on span at bounding box center [194, 333] width 24 height 24
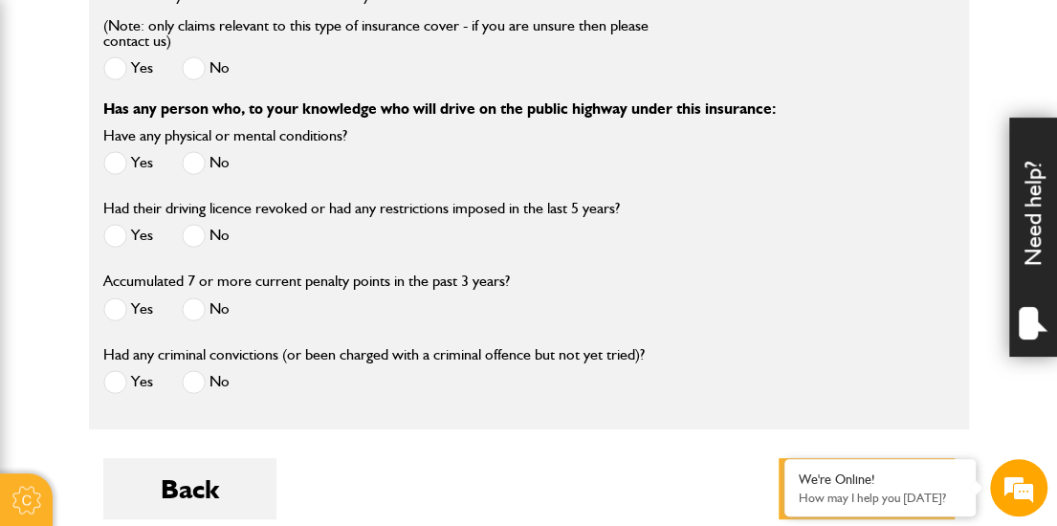
scroll to position [3335, 0]
click at [193, 321] on span at bounding box center [194, 309] width 24 height 24
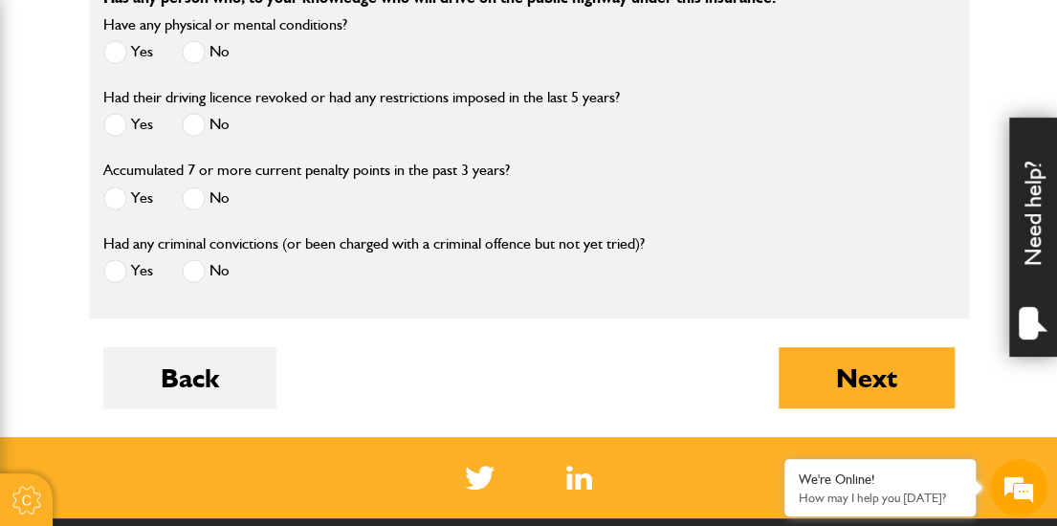
scroll to position [3446, 0]
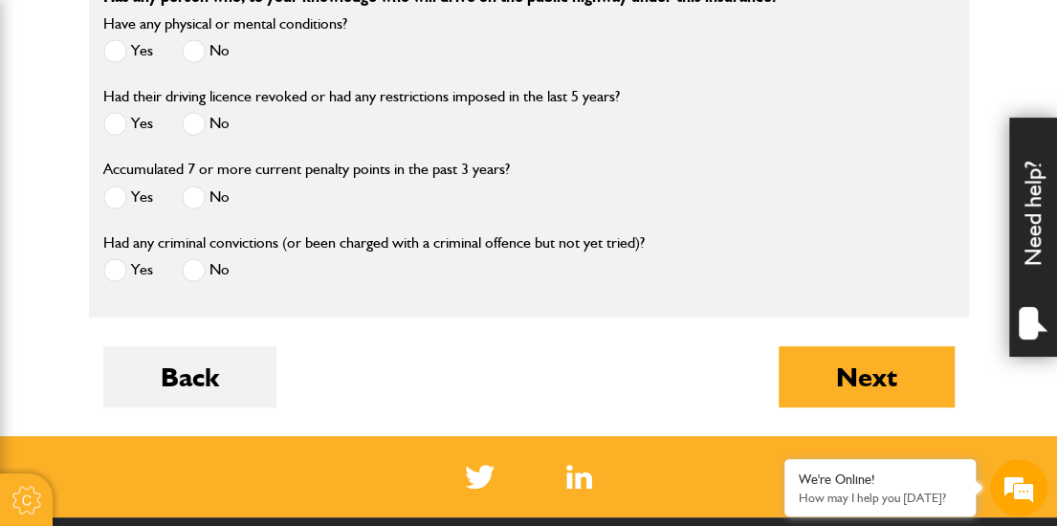
click at [193, 282] on span at bounding box center [194, 270] width 24 height 24
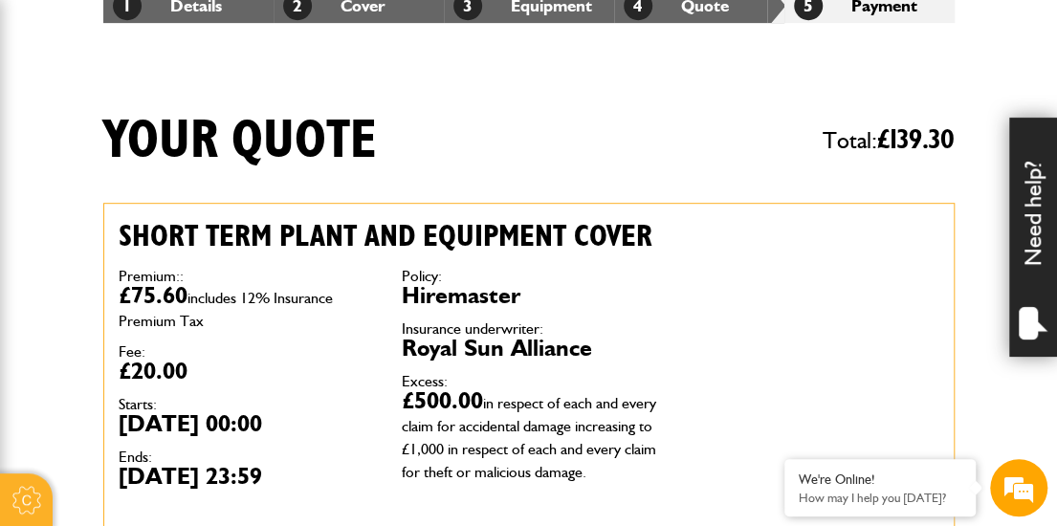
scroll to position [385, 0]
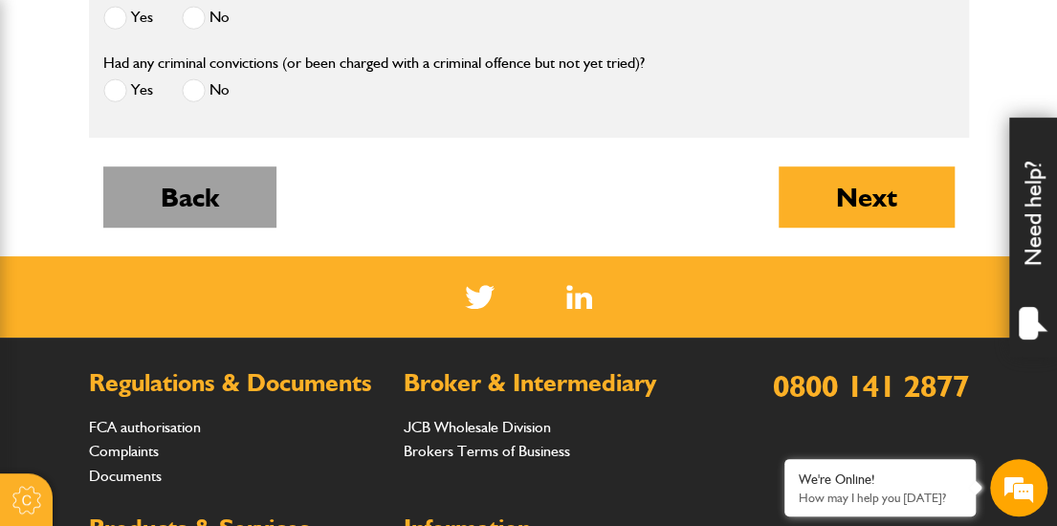
click at [214, 212] on button "Back" at bounding box center [189, 196] width 173 height 61
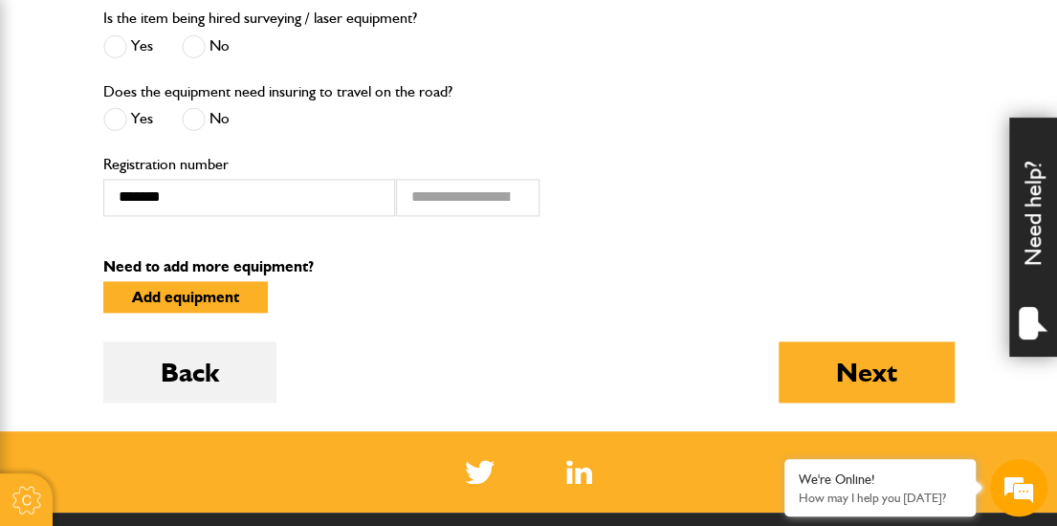
scroll to position [924, 0]
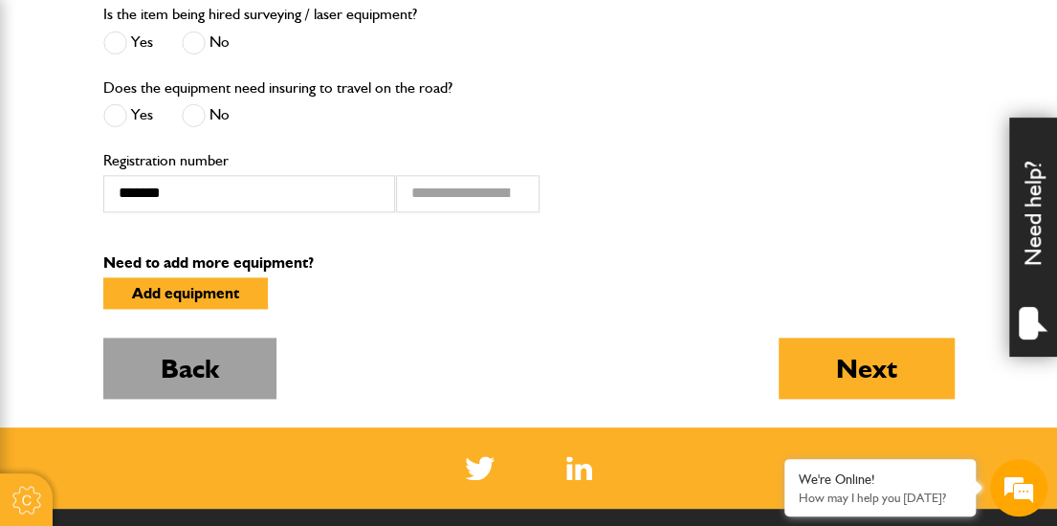
click at [198, 375] on button "Back" at bounding box center [189, 368] width 173 height 61
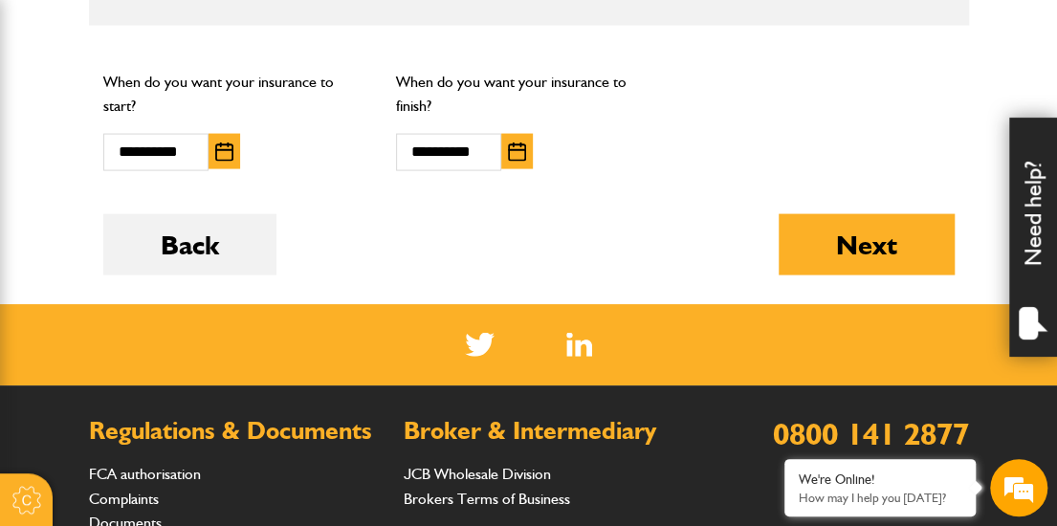
scroll to position [1656, 0]
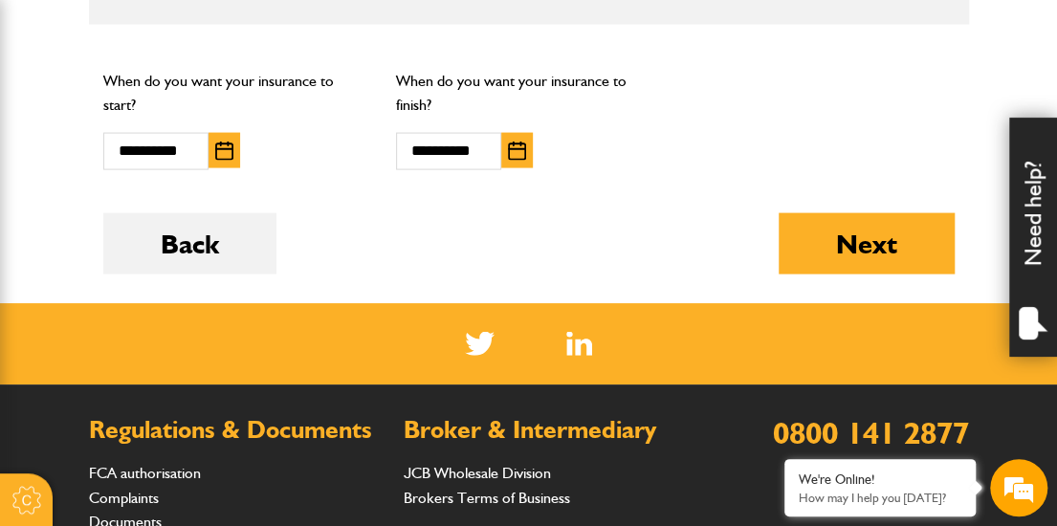
click at [509, 149] on img "button" at bounding box center [517, 151] width 18 height 19
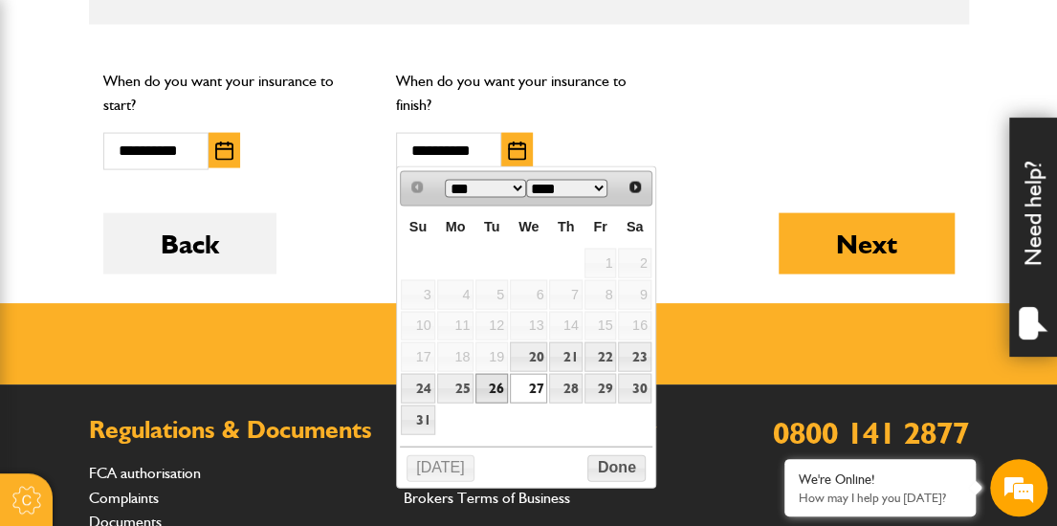
click at [499, 382] on link "26" at bounding box center [492, 389] width 33 height 30
type input "**********"
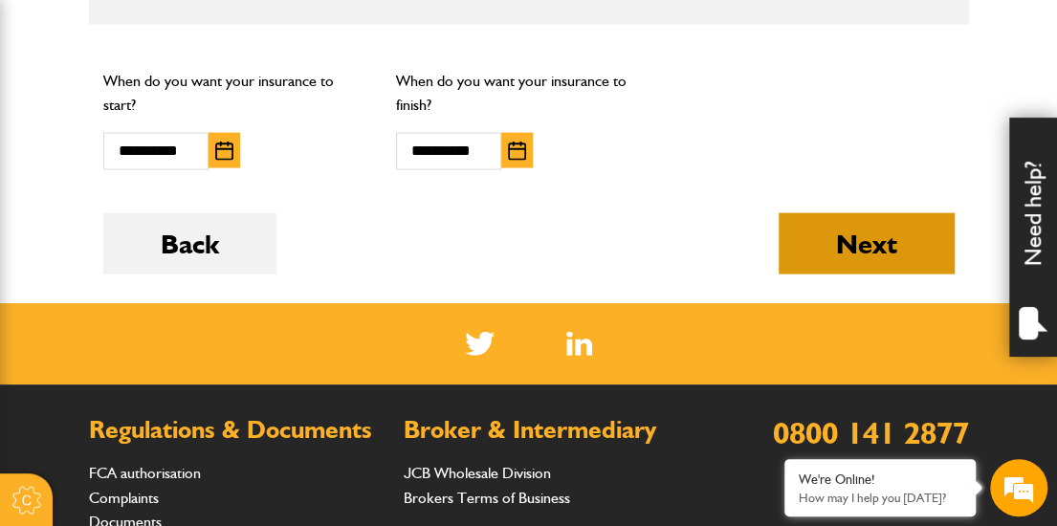
click at [811, 245] on button "Next" at bounding box center [867, 243] width 176 height 61
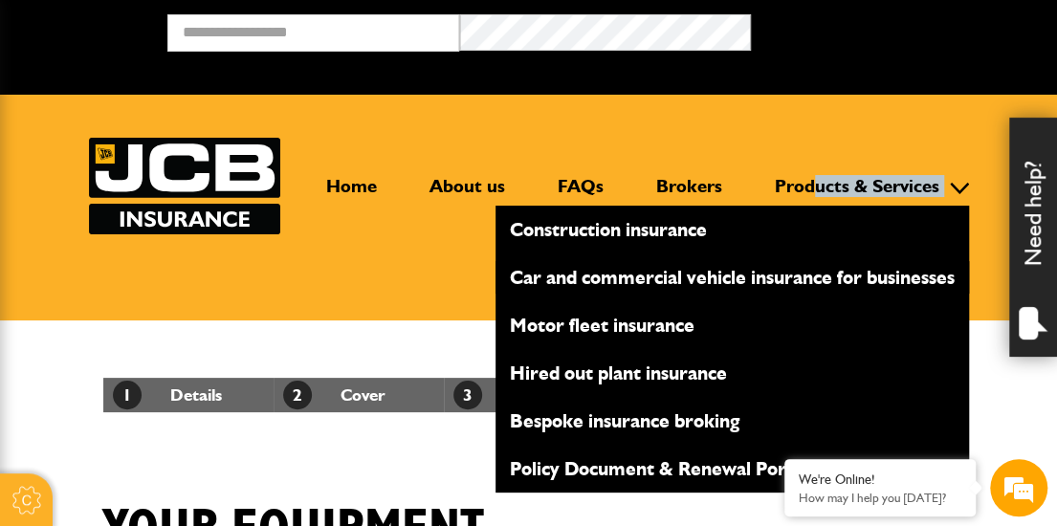
drag, startPoint x: 0, startPoint y: 0, endPoint x: 867, endPoint y: 262, distance: 905.7
click at [867, 262] on header "Home About us FAQs Brokers Products & Services Construction insurance Car and c…" at bounding box center [528, 208] width 1057 height 226
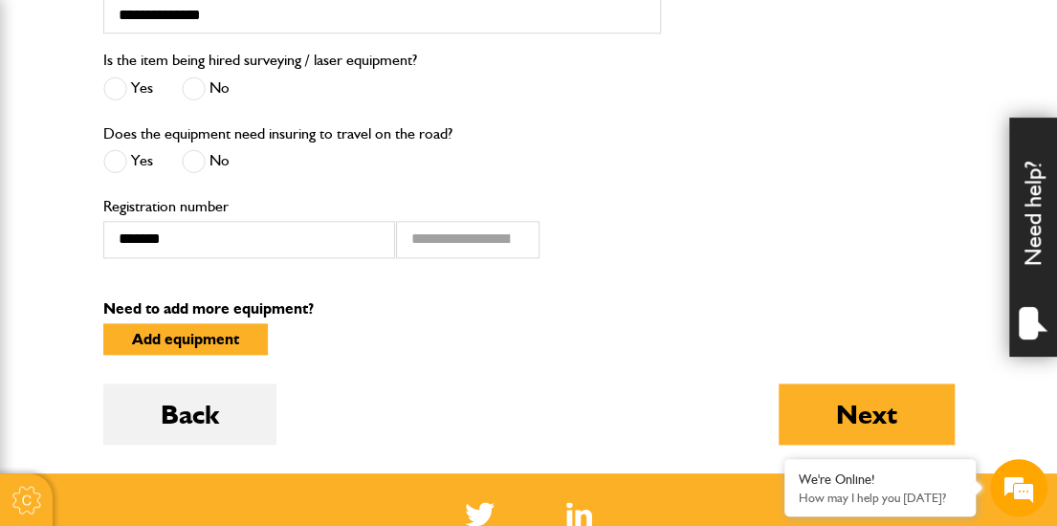
scroll to position [879, 0]
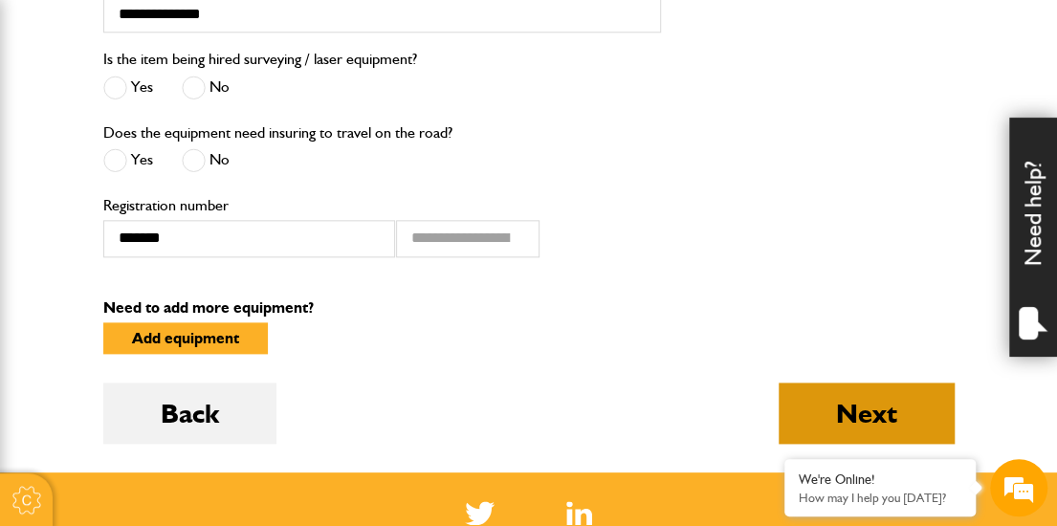
click at [881, 393] on button "Next" at bounding box center [867, 413] width 176 height 61
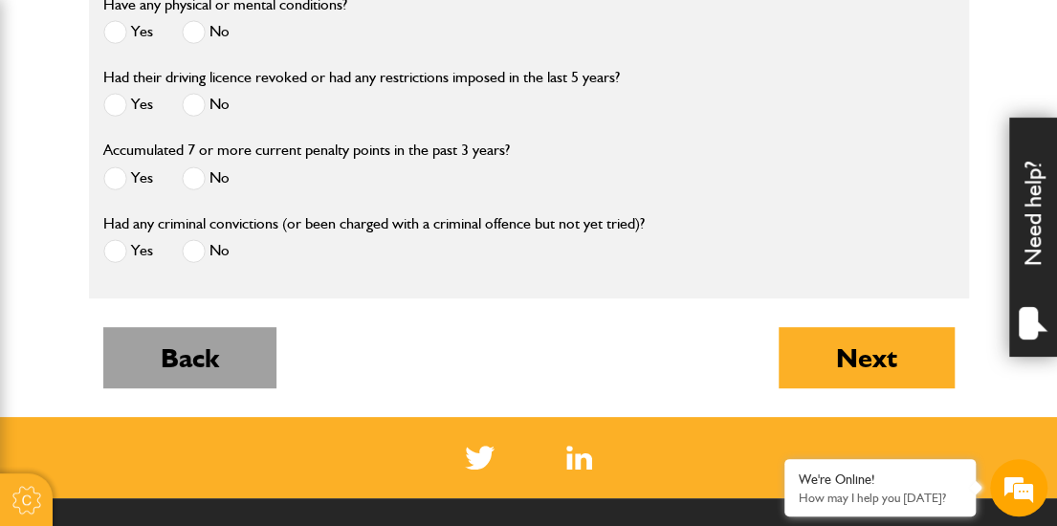
scroll to position [3466, 0]
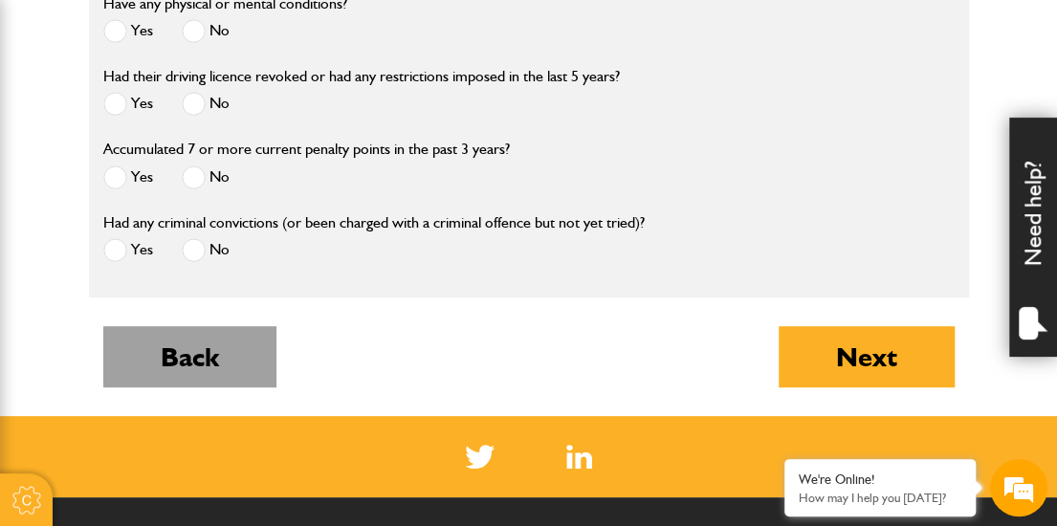
click at [211, 359] on button "Back" at bounding box center [189, 356] width 173 height 61
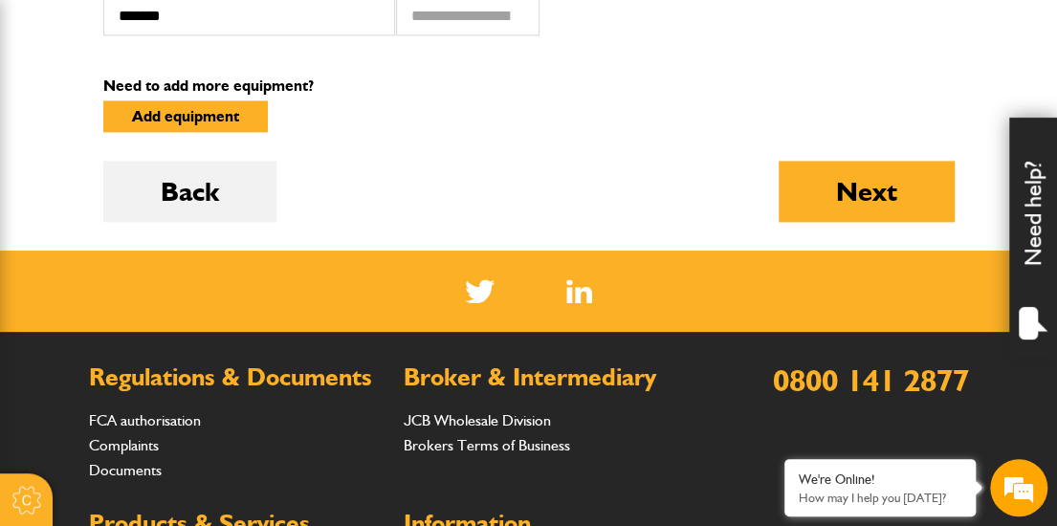
scroll to position [1104, 0]
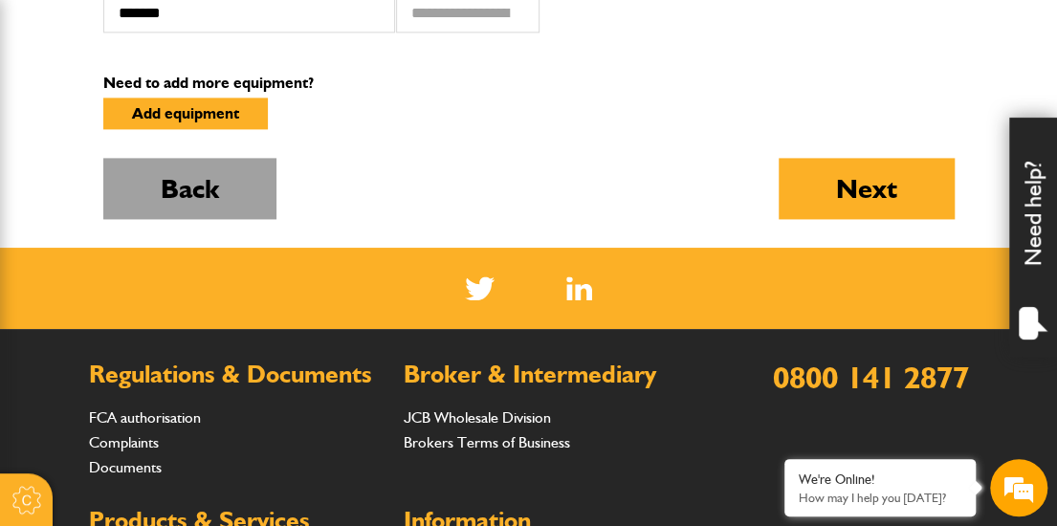
click at [192, 171] on button "Back" at bounding box center [189, 188] width 173 height 61
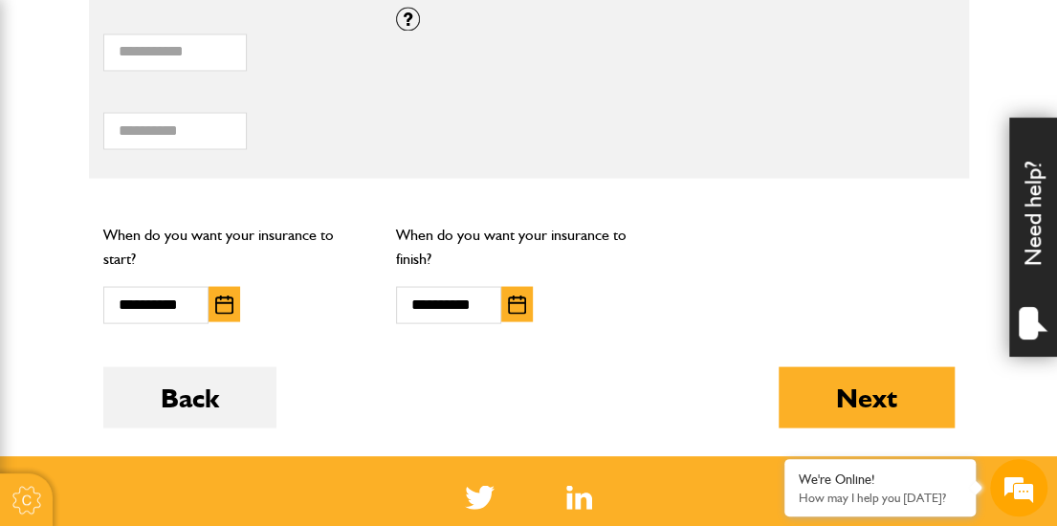
scroll to position [1510, 0]
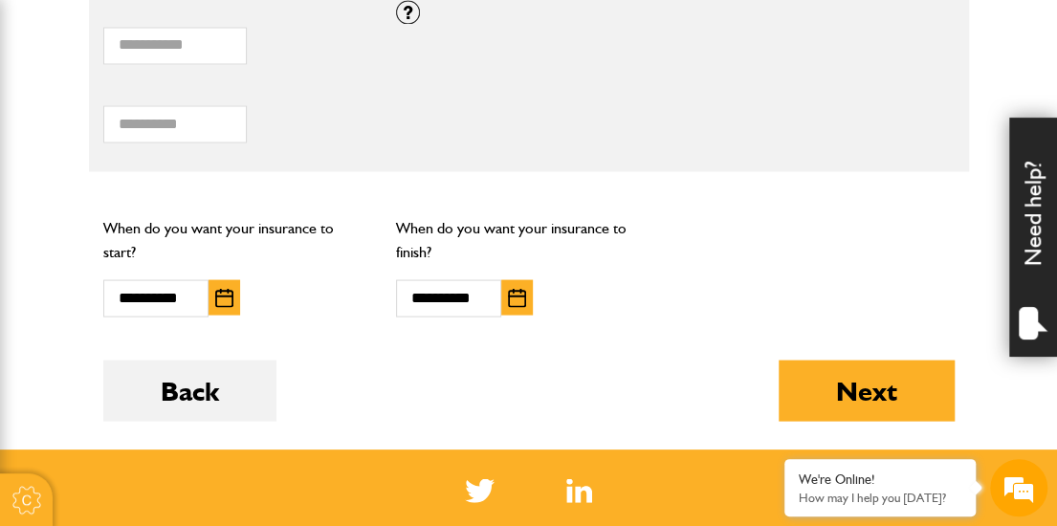
click at [512, 306] on button "button" at bounding box center [517, 296] width 32 height 35
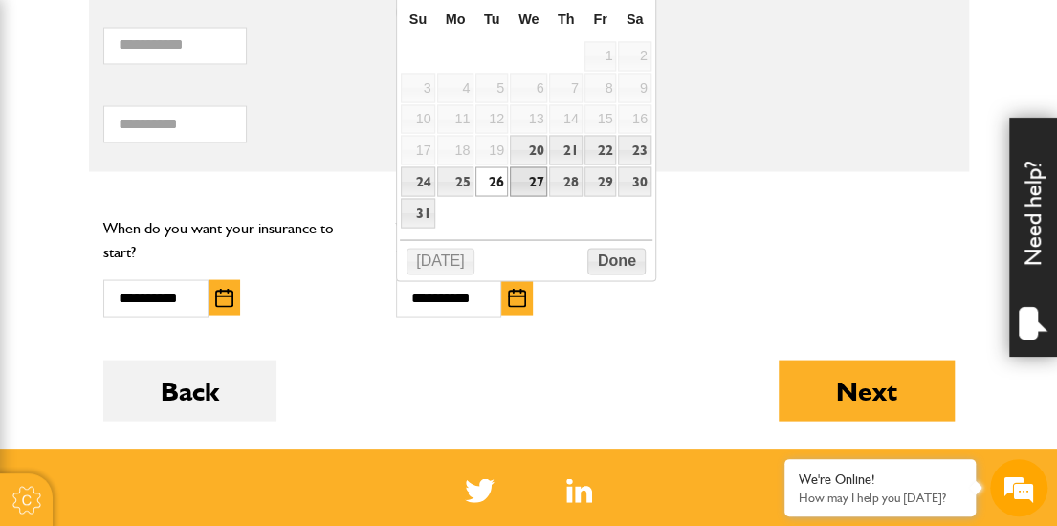
click at [532, 171] on link "27" at bounding box center [528, 181] width 37 height 30
type input "**********"
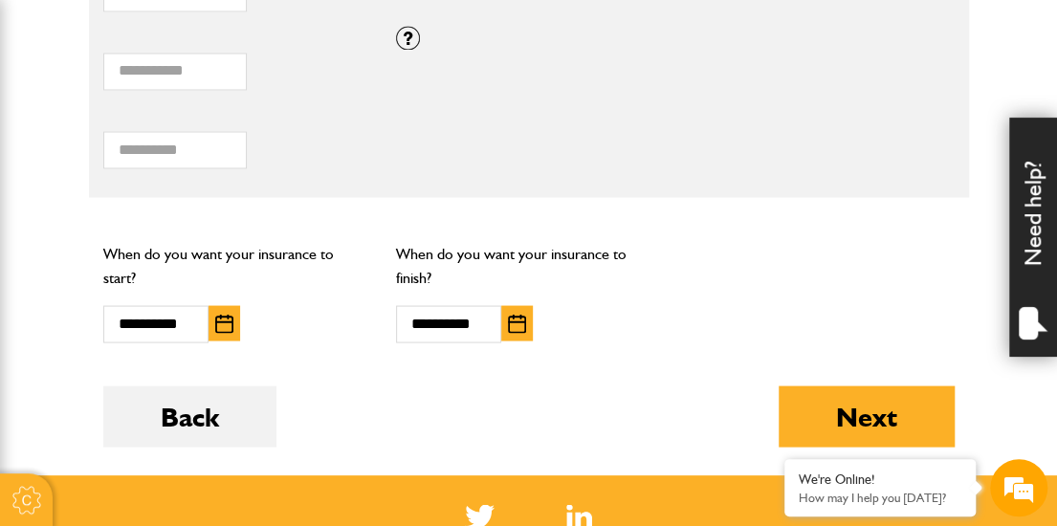
scroll to position [1485, 0]
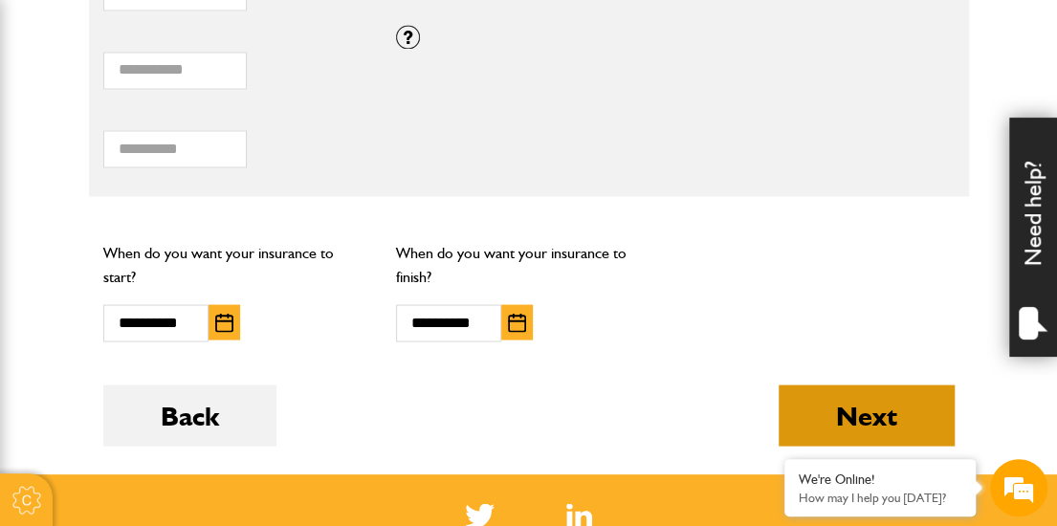
click at [821, 410] on button "Next" at bounding box center [867, 415] width 176 height 61
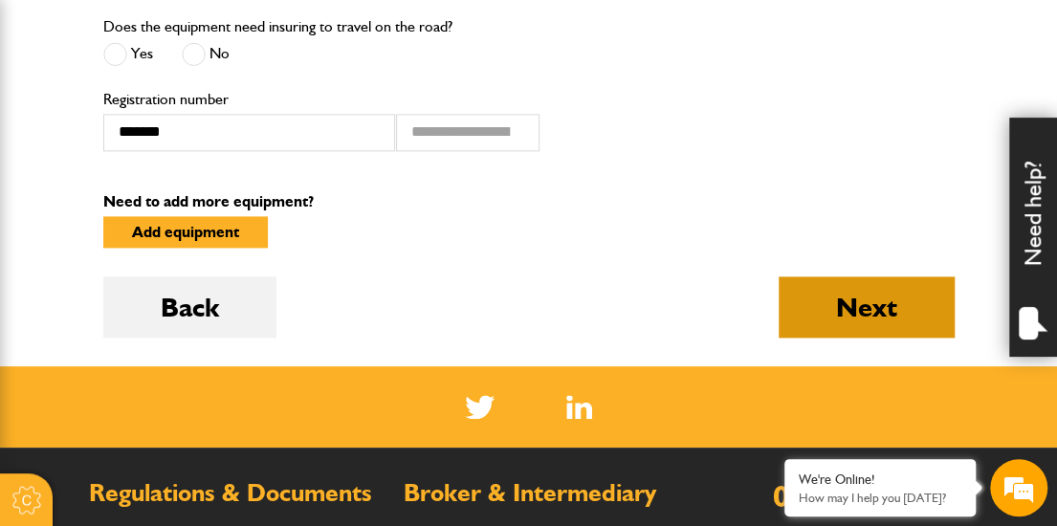
click at [843, 322] on button "Next" at bounding box center [867, 307] width 176 height 61
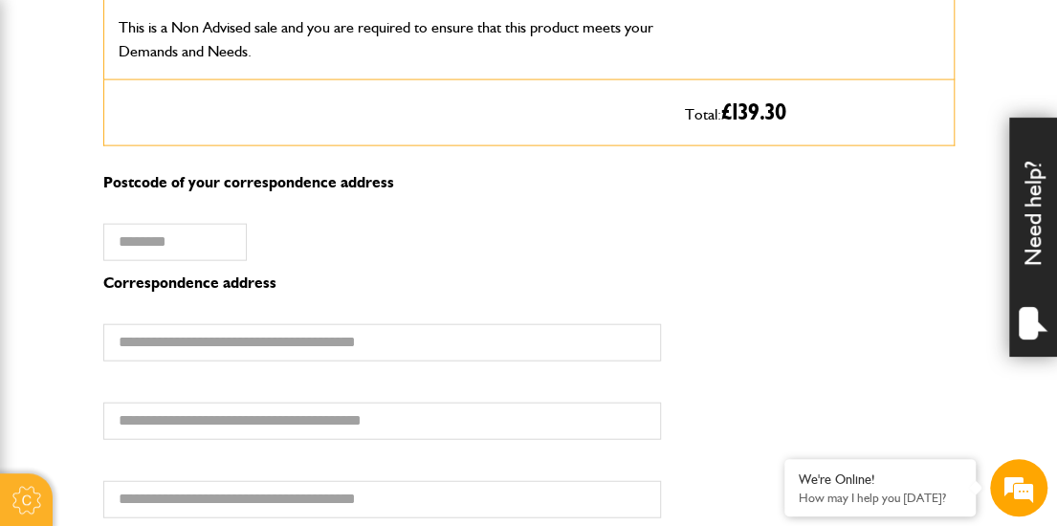
scroll to position [1833, 0]
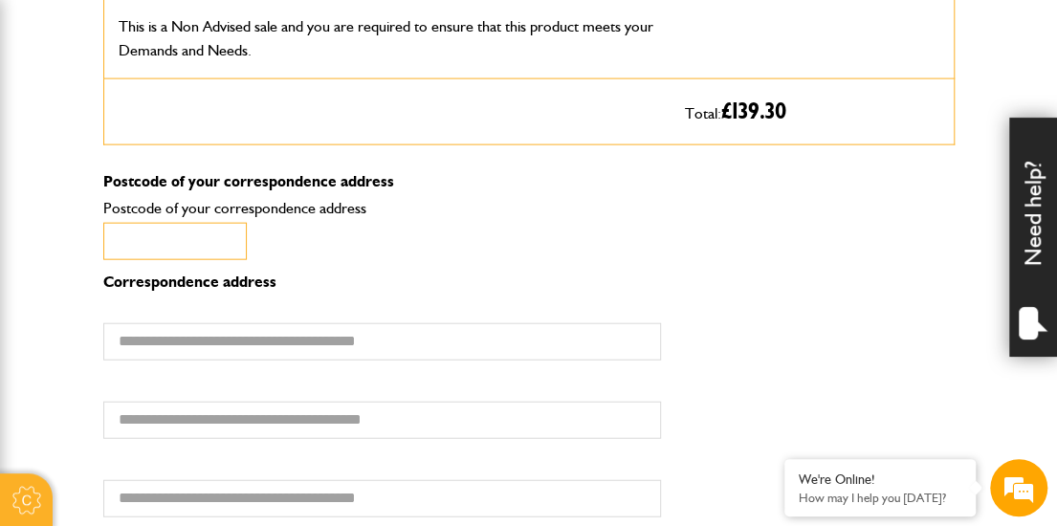
click at [180, 240] on input "Postcode of your correspondence address" at bounding box center [175, 241] width 144 height 37
type input "*******"
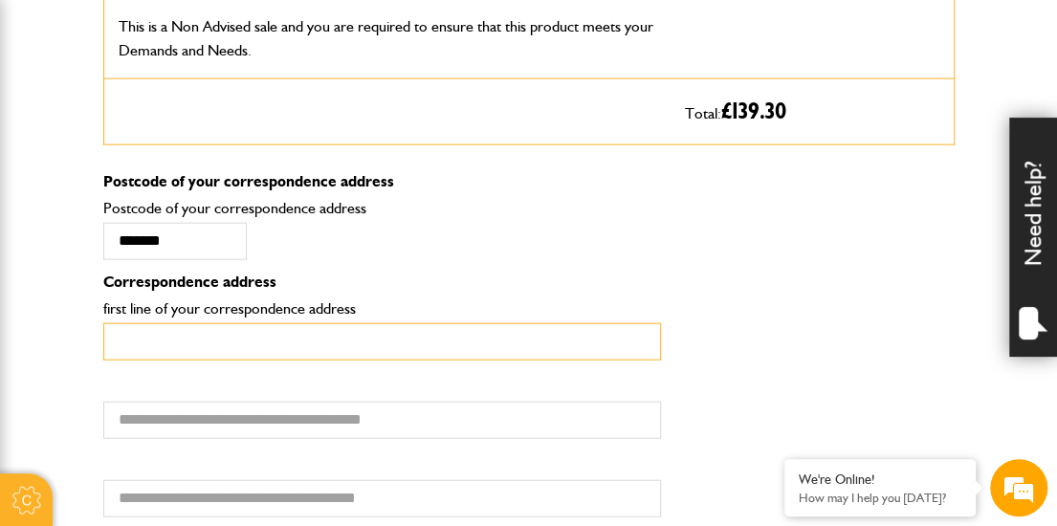
click at [194, 361] on input "first line of your correspondence address" at bounding box center [382, 341] width 558 height 37
click at [197, 357] on input "**********" at bounding box center [382, 341] width 558 height 37
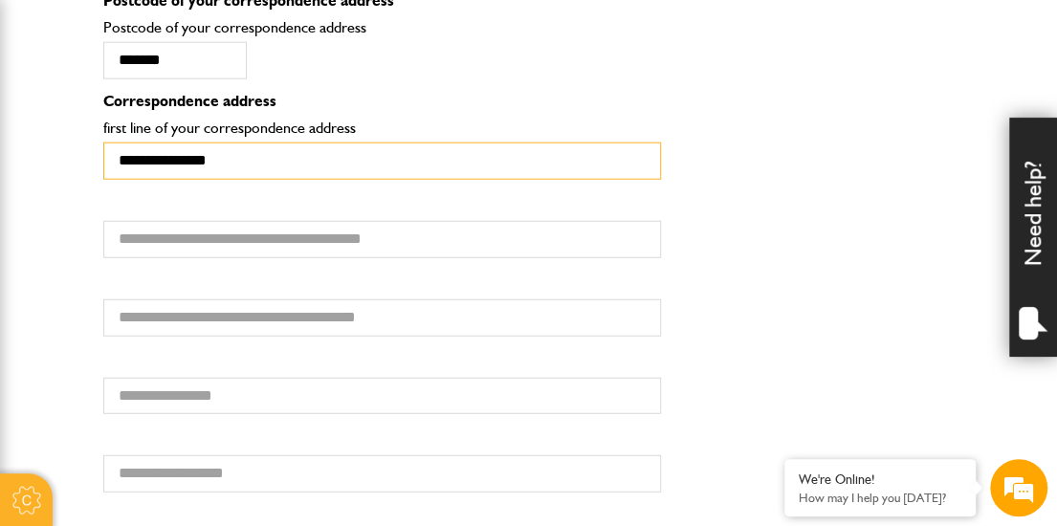
scroll to position [2015, 0]
type input "**********"
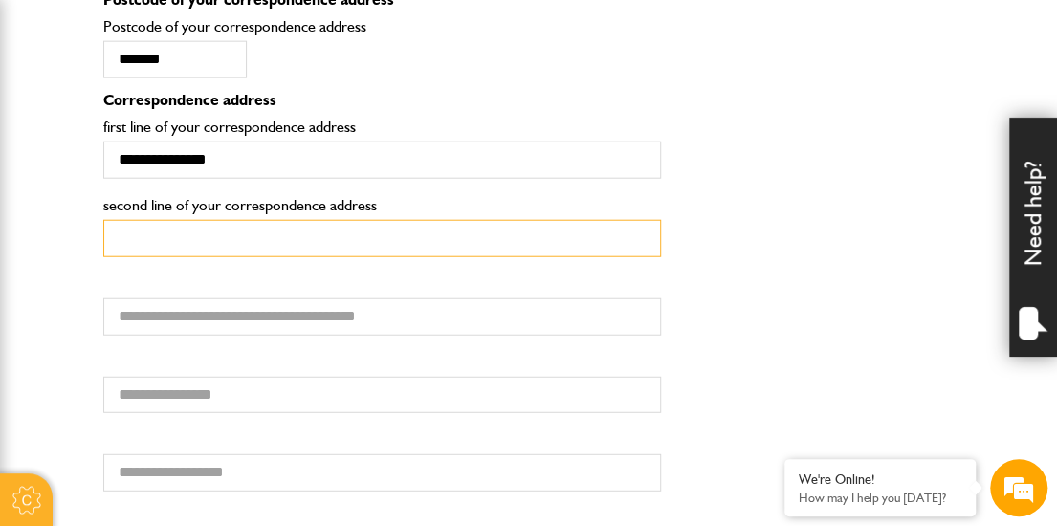
click at [151, 252] on input "second line of your correspondence address" at bounding box center [382, 238] width 558 height 37
type input "*"
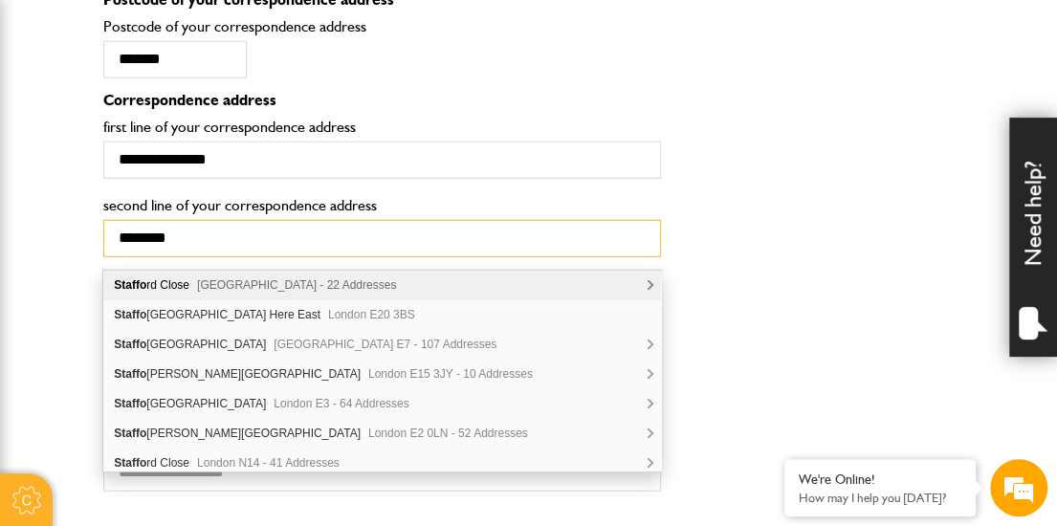
type input "********"
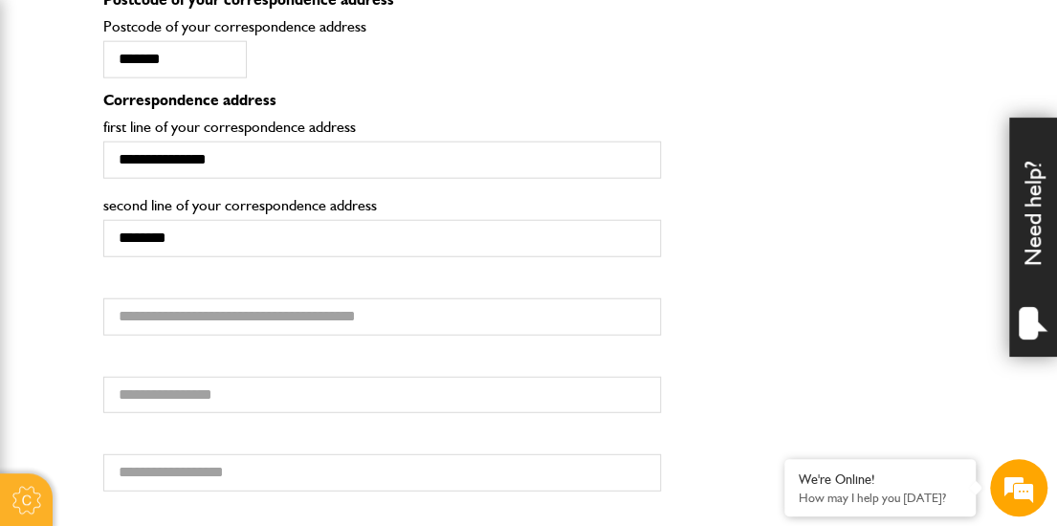
click at [45, 273] on body "Cookie Options You can control which cookies we use with the form below. Please…" at bounding box center [528, 259] width 1057 height 4548
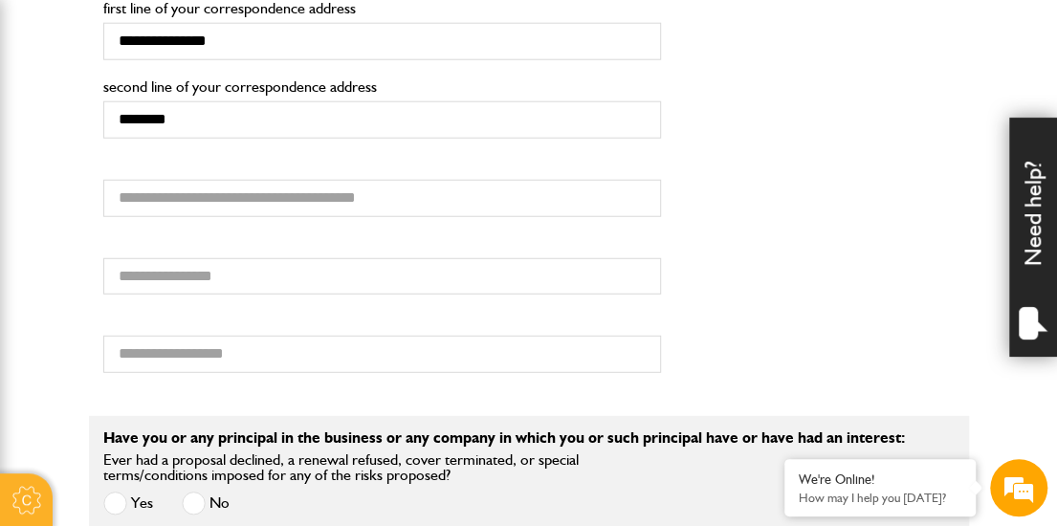
scroll to position [2135, 0]
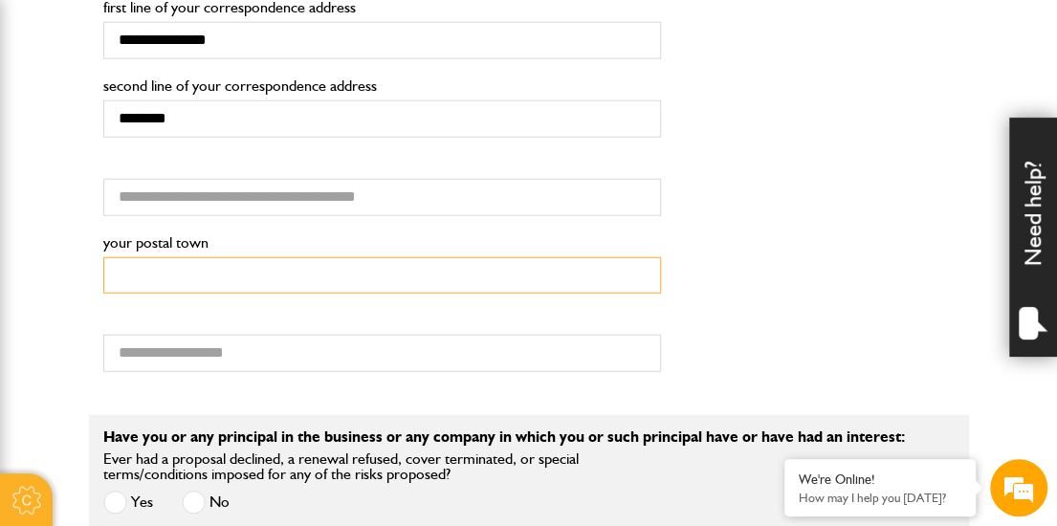
click at [156, 281] on input "your postal town" at bounding box center [382, 275] width 558 height 37
click at [135, 283] on input "*********" at bounding box center [382, 275] width 558 height 37
type input "********"
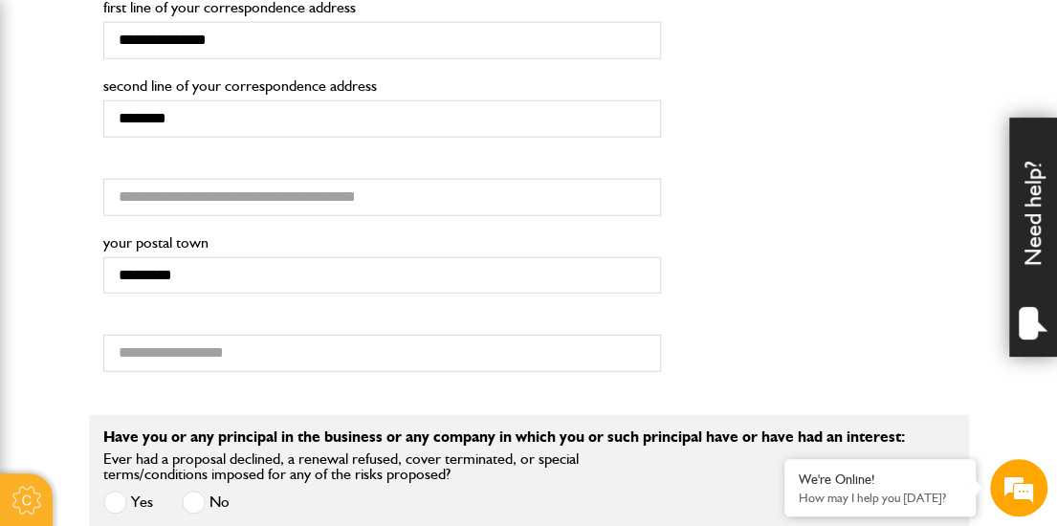
click at [260, 317] on div "your postal county" at bounding box center [382, 347] width 587 height 78
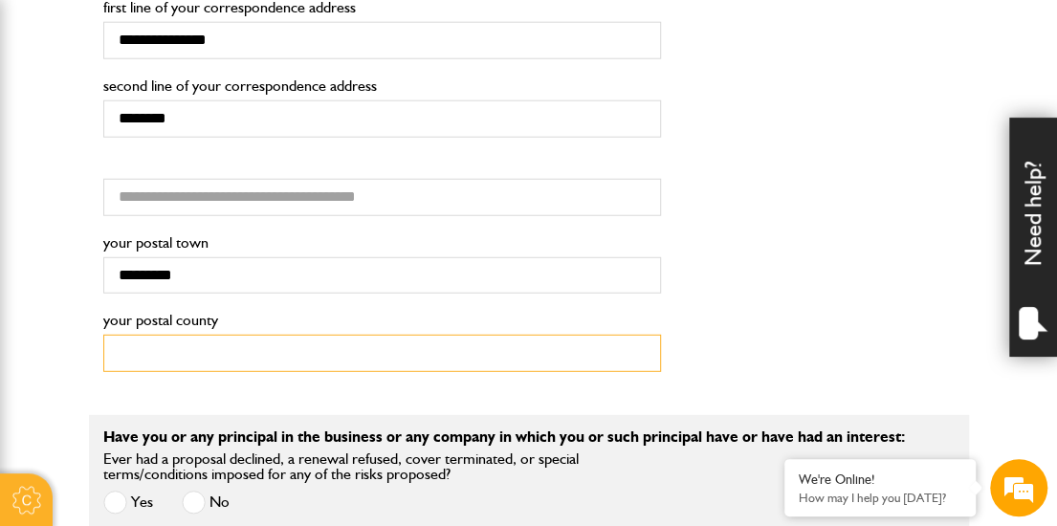
click at [212, 361] on input "your postal county" at bounding box center [382, 353] width 558 height 37
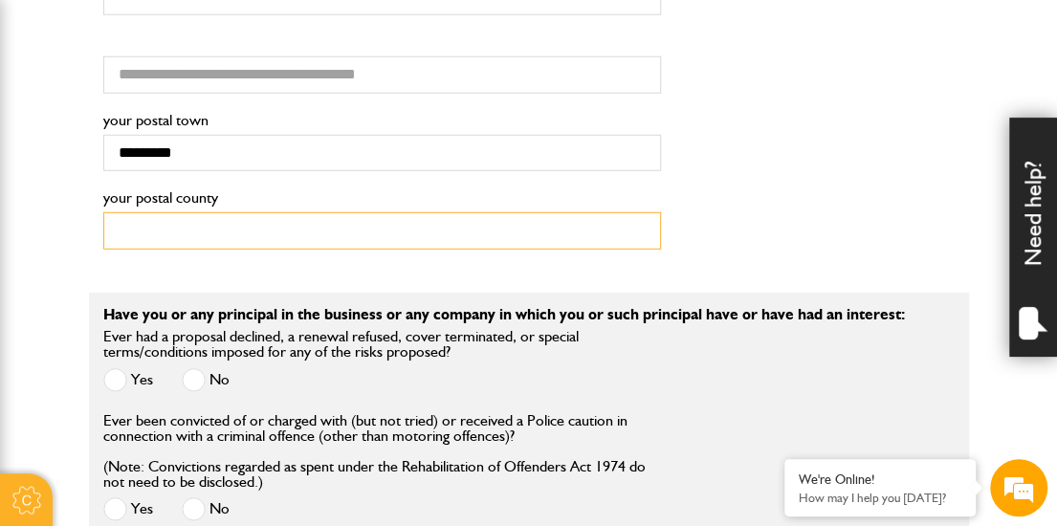
scroll to position [2255, 0]
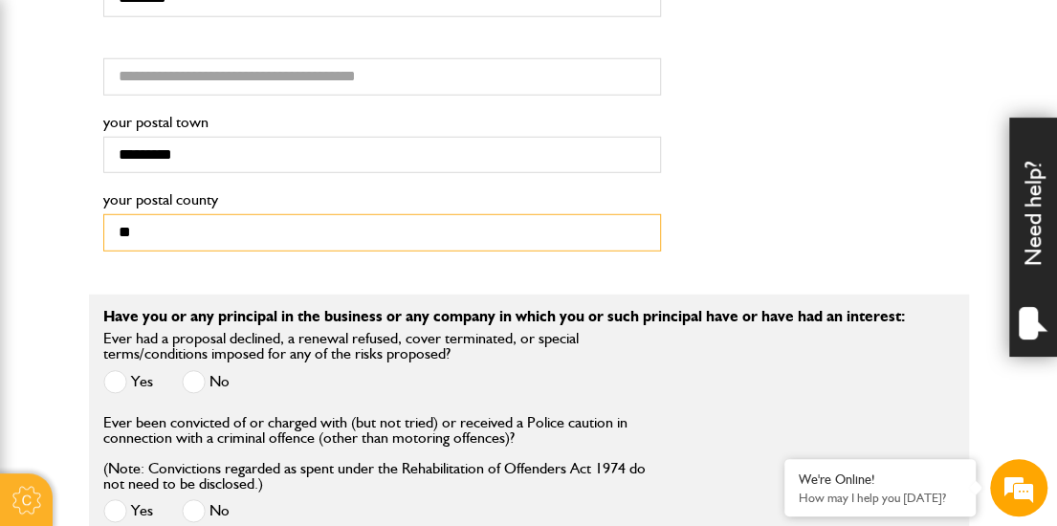
type input "**"
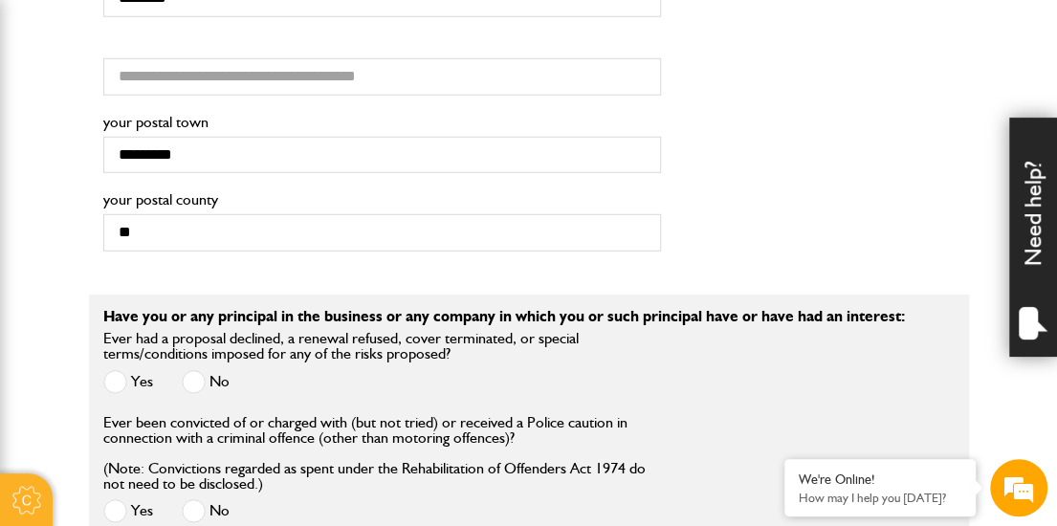
click at [52, 273] on body "Cookie Options You can control which cookies we use with the form below. Please…" at bounding box center [528, 19] width 1057 height 4548
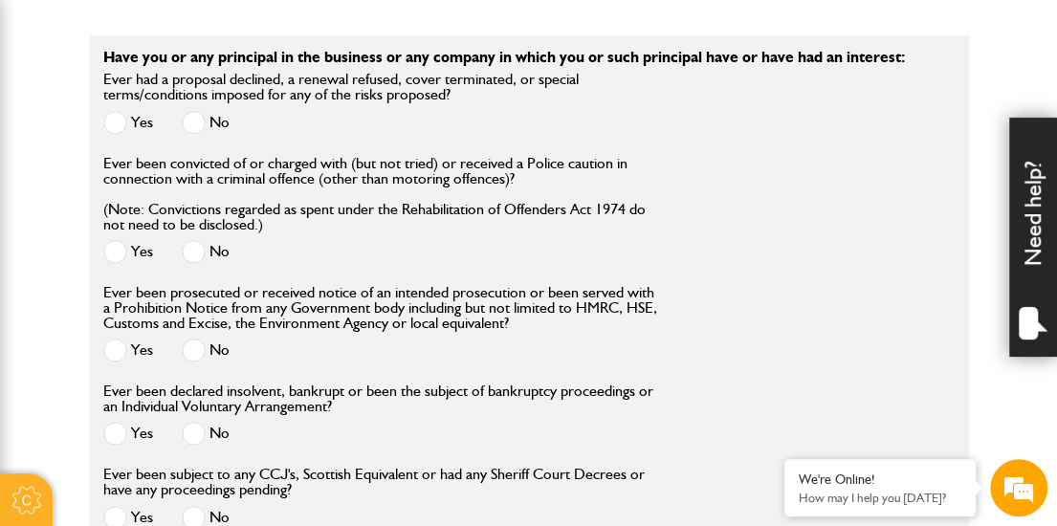
scroll to position [2516, 0]
drag, startPoint x: 810, startPoint y: 248, endPoint x: 194, endPoint y: 125, distance: 628.3
click at [194, 125] on span at bounding box center [194, 122] width 24 height 24
click at [189, 257] on span at bounding box center [194, 251] width 24 height 24
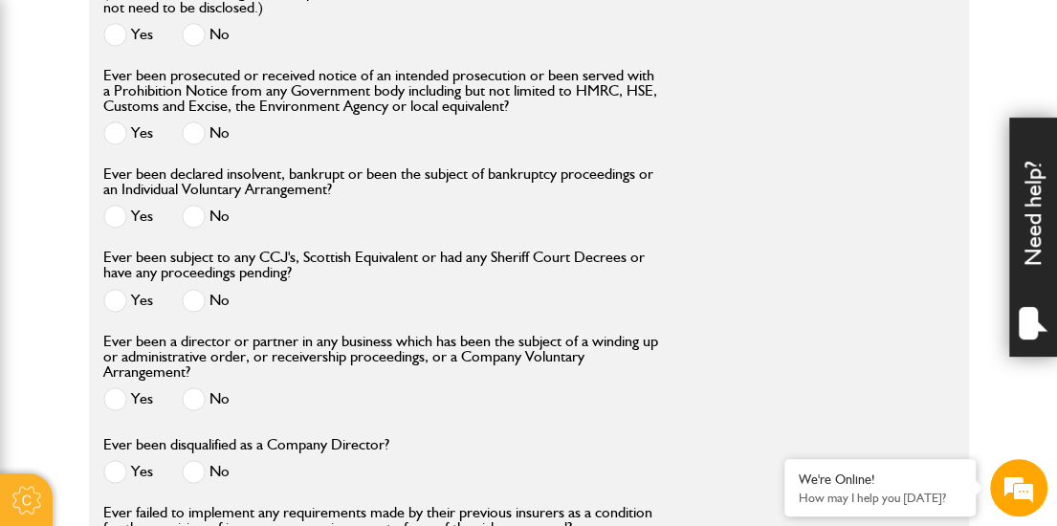
scroll to position [2739, 0]
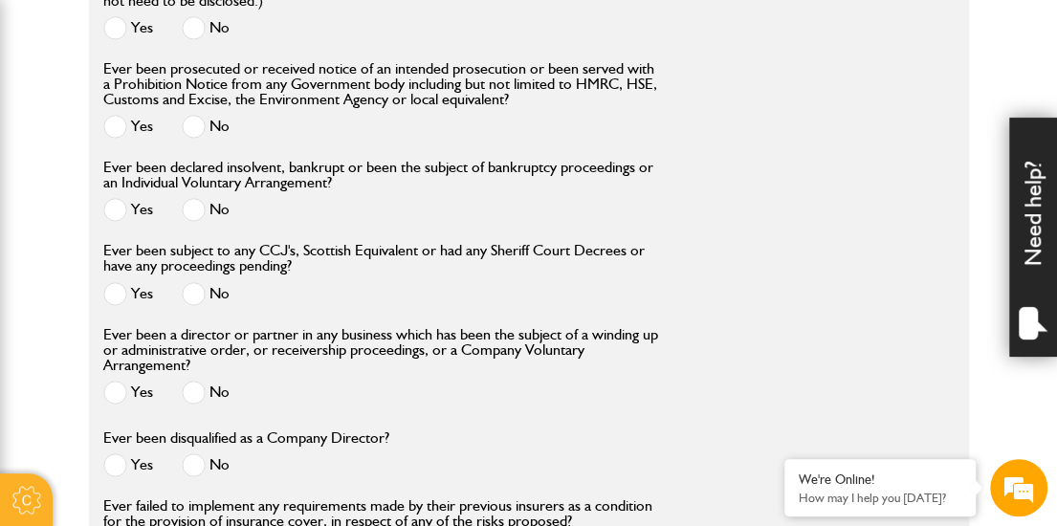
click at [194, 138] on span at bounding box center [194, 127] width 24 height 24
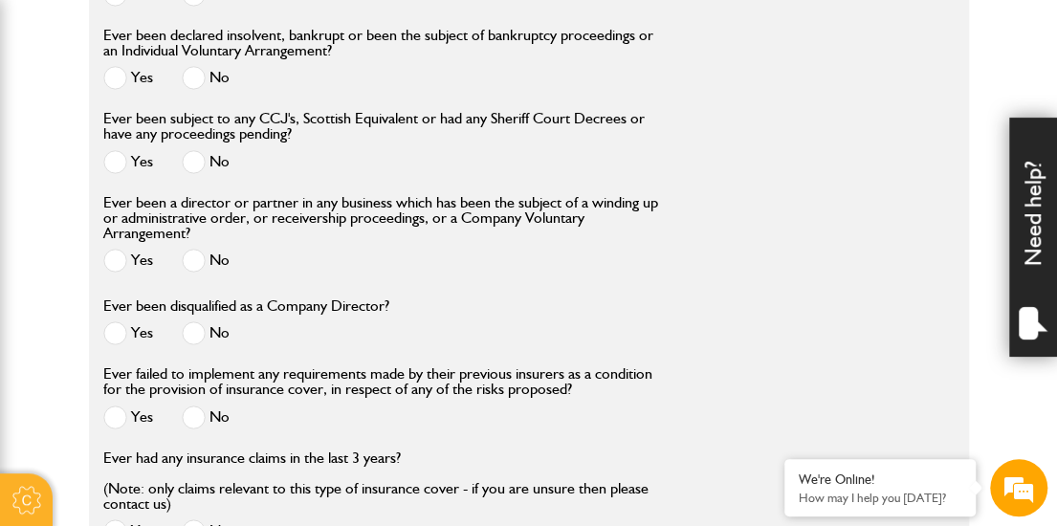
scroll to position [2873, 0]
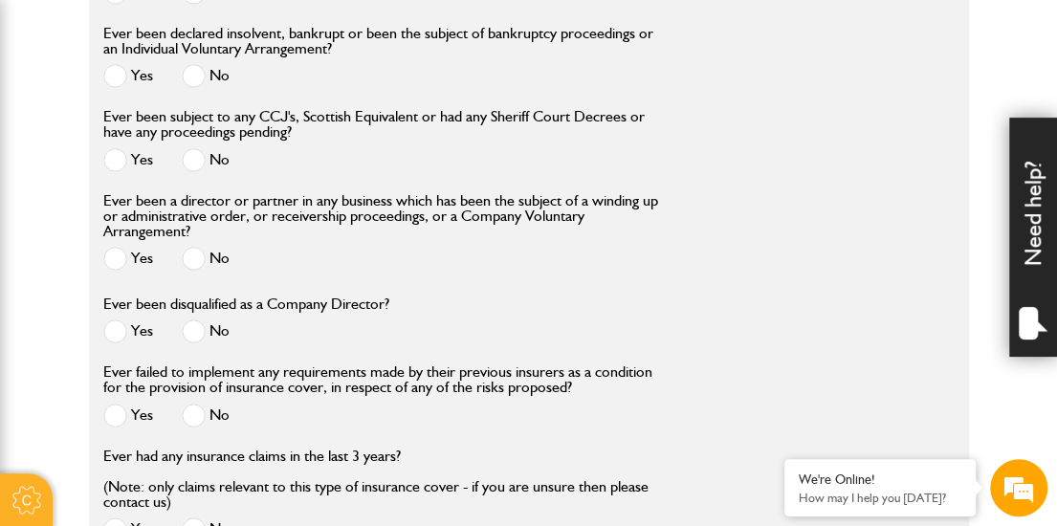
click at [193, 87] on span at bounding box center [194, 76] width 24 height 24
click at [189, 172] on span at bounding box center [194, 160] width 24 height 24
click at [189, 270] on span at bounding box center [194, 259] width 24 height 24
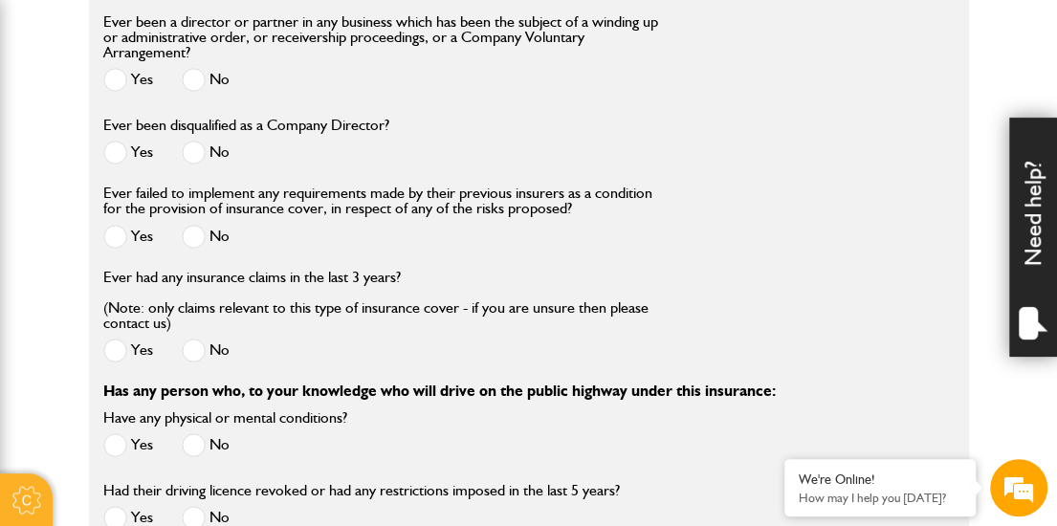
scroll to position [3055, 0]
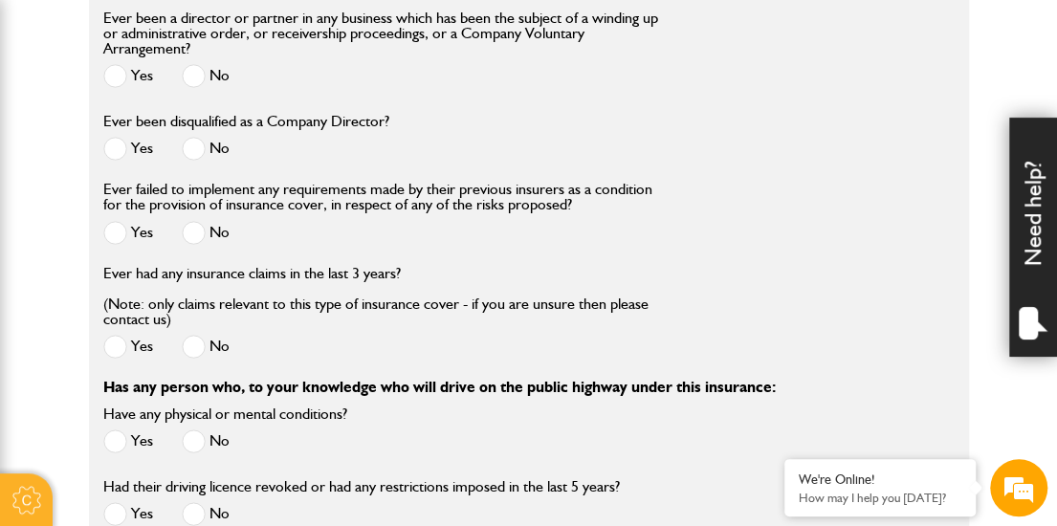
click at [203, 161] on span at bounding box center [194, 149] width 24 height 24
click at [188, 245] on span at bounding box center [194, 233] width 24 height 24
click at [191, 359] on span at bounding box center [194, 347] width 24 height 24
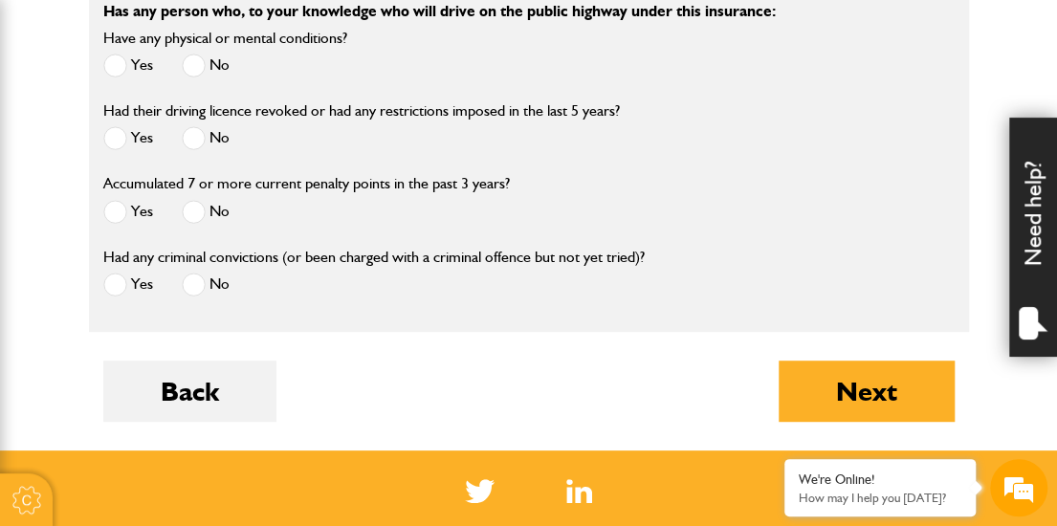
scroll to position [3434, 0]
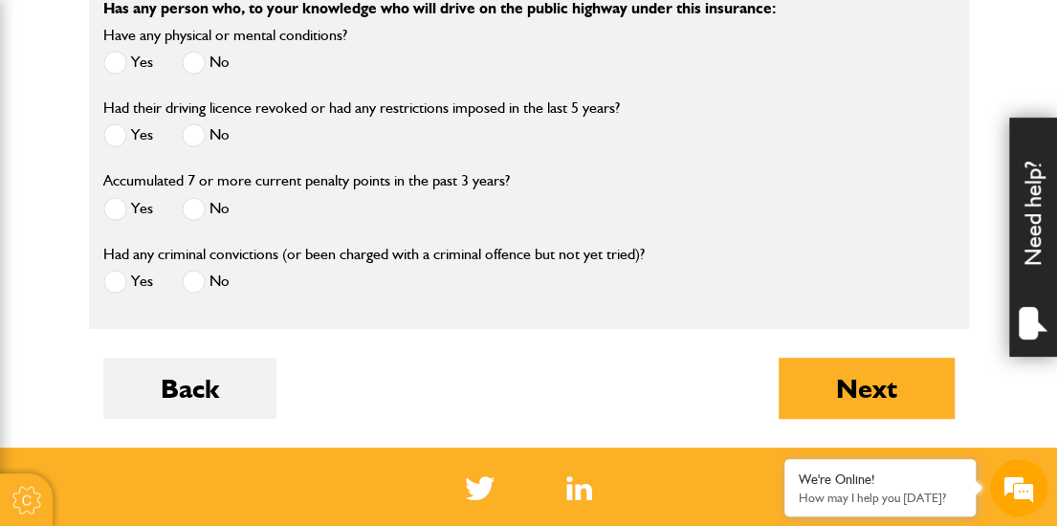
click at [184, 75] on span at bounding box center [194, 63] width 24 height 24
click at [189, 147] on span at bounding box center [194, 135] width 24 height 24
click at [193, 211] on span at bounding box center [194, 209] width 24 height 24
click at [194, 290] on span at bounding box center [194, 282] width 24 height 24
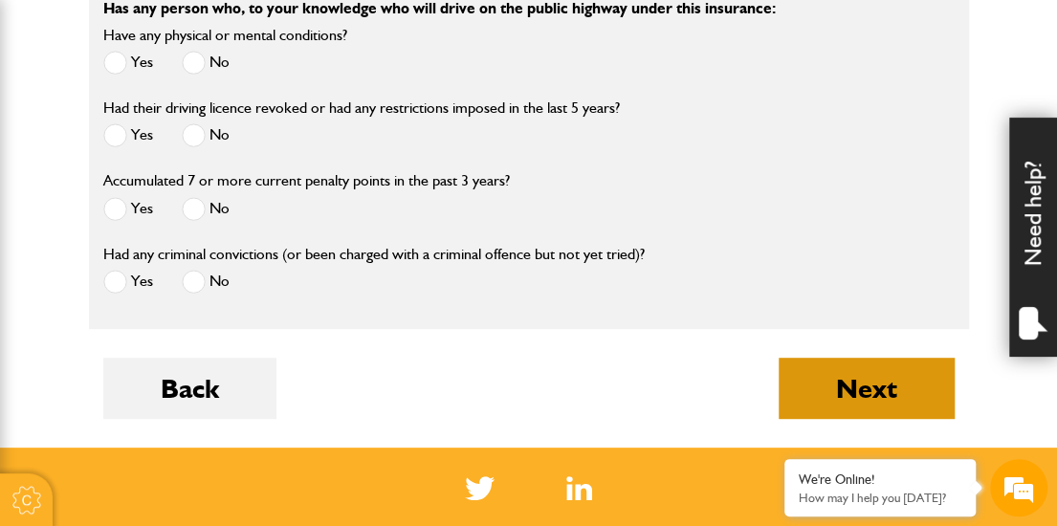
click at [832, 416] on button "Next" at bounding box center [867, 388] width 176 height 61
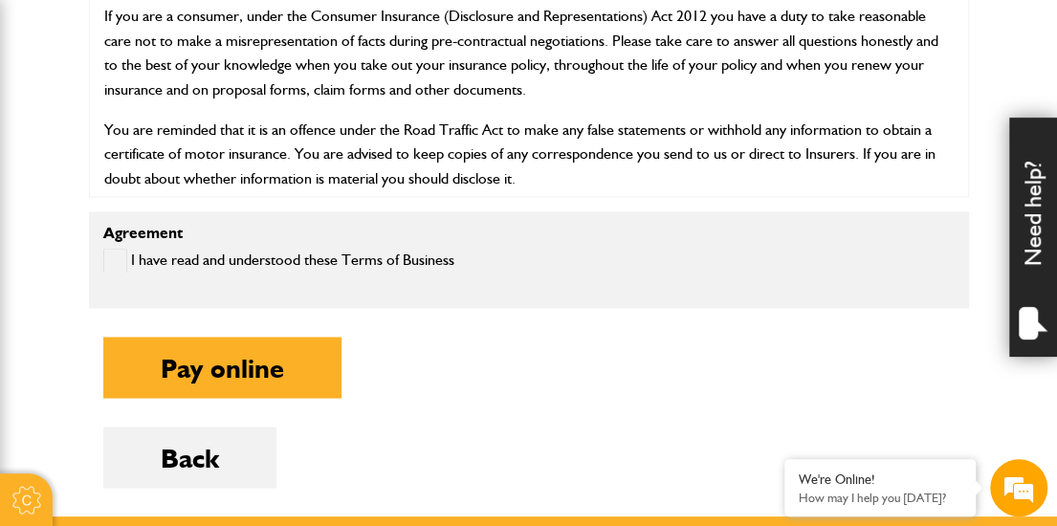
scroll to position [1337, 0]
click at [115, 273] on span at bounding box center [115, 261] width 24 height 24
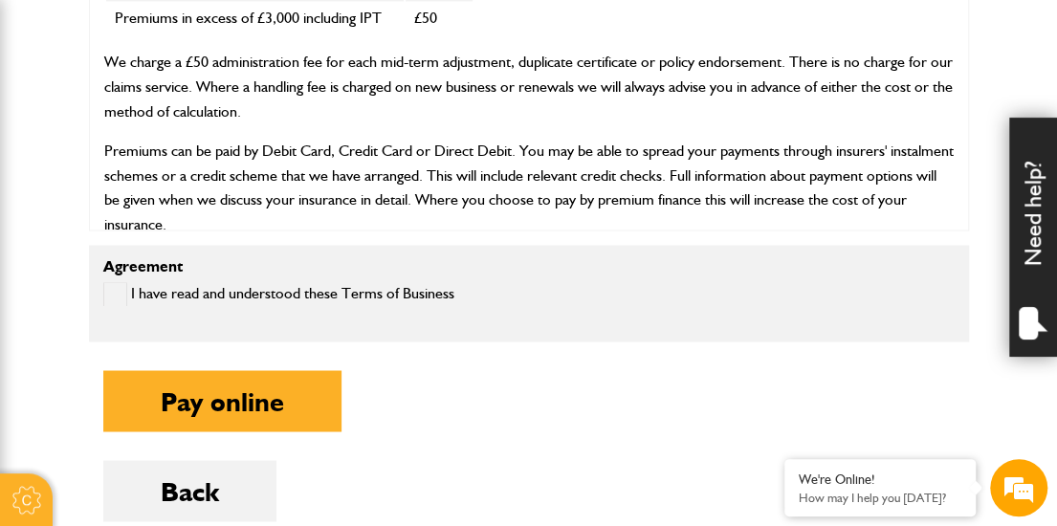
scroll to position [1897, 0]
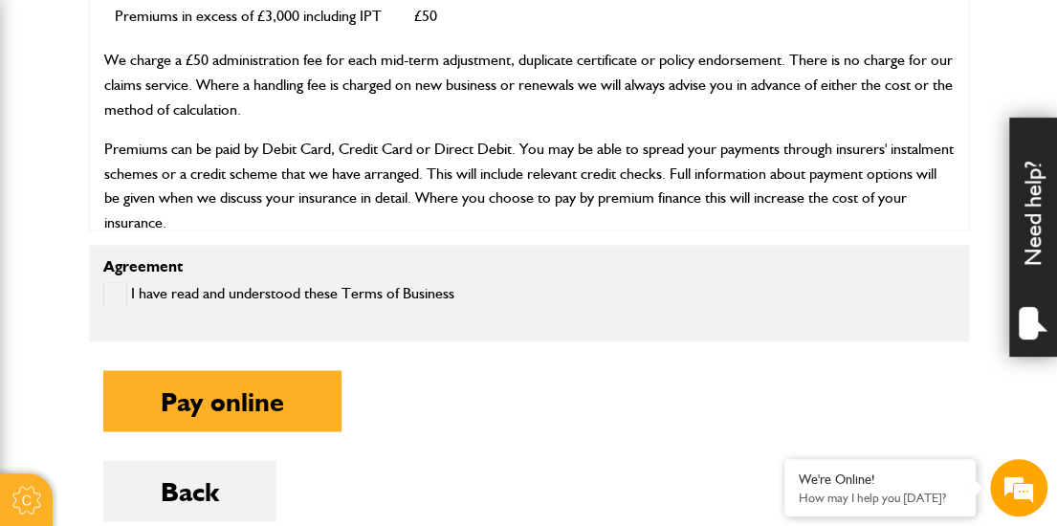
click at [563, 122] on p "We charge a £50 administration fee for each mid-term adjustment, duplicate cert…" at bounding box center [529, 85] width 850 height 74
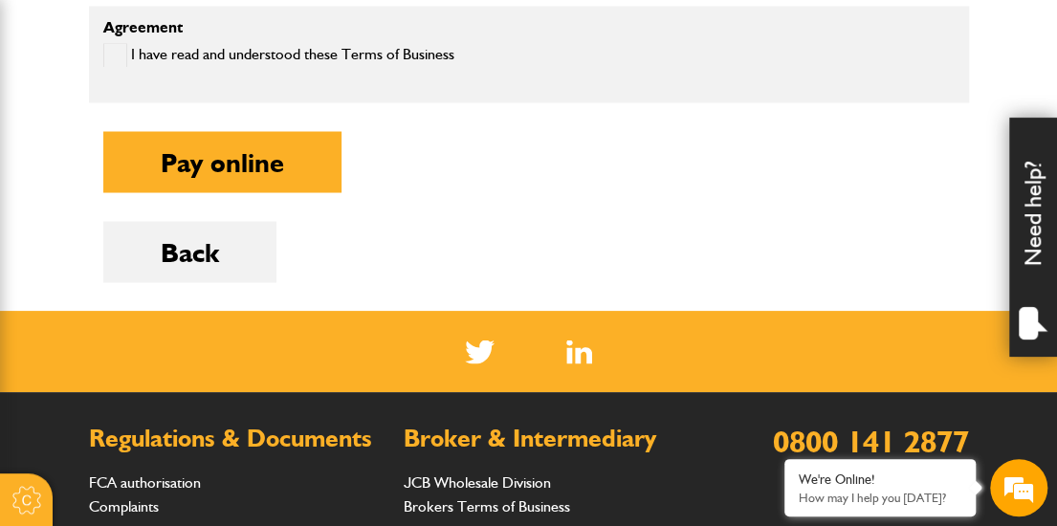
scroll to position [1495, 0]
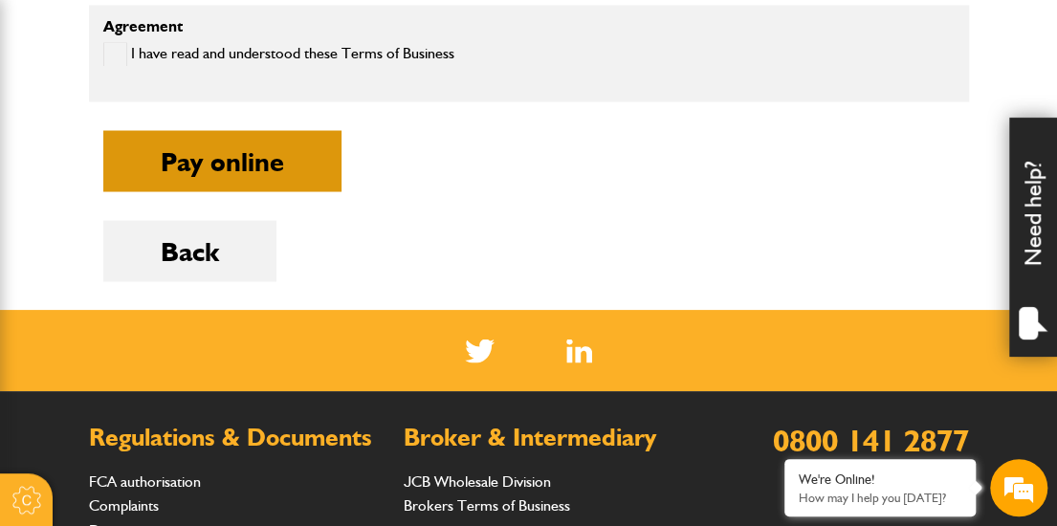
click at [249, 173] on button "Pay online" at bounding box center [222, 160] width 238 height 61
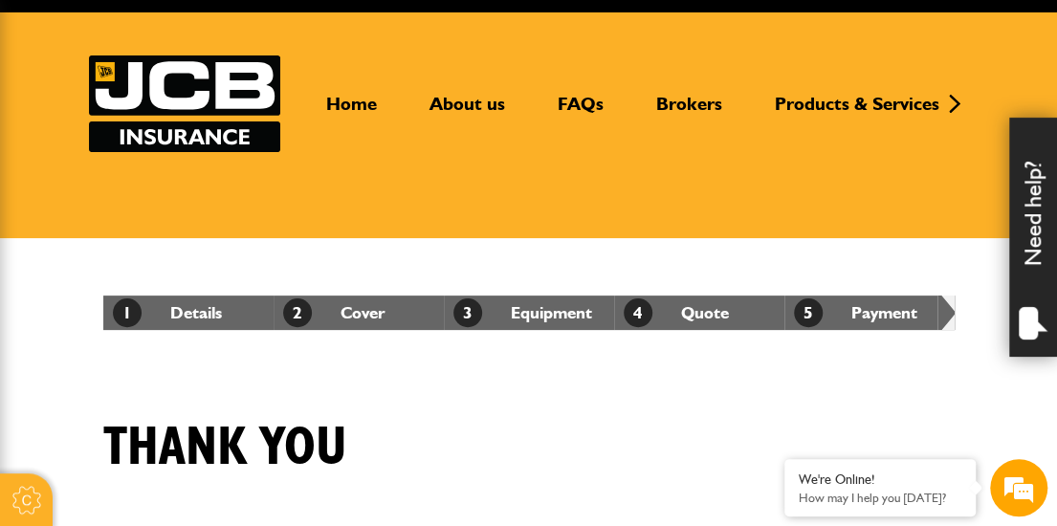
scroll to position [80, 0]
